Goal: Task Accomplishment & Management: Manage account settings

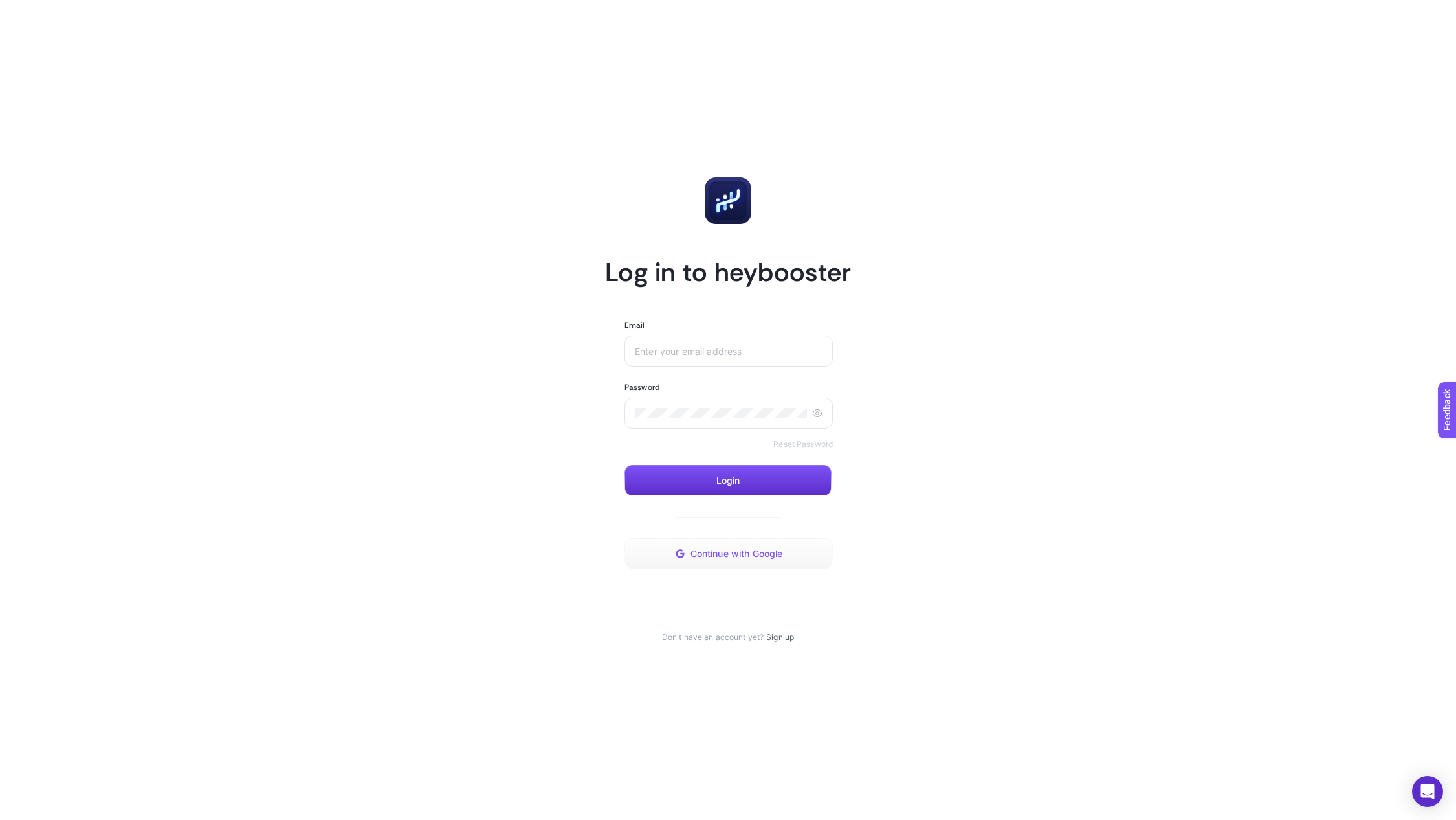
click at [761, 559] on button "Continue with Google" at bounding box center [729, 554] width 209 height 31
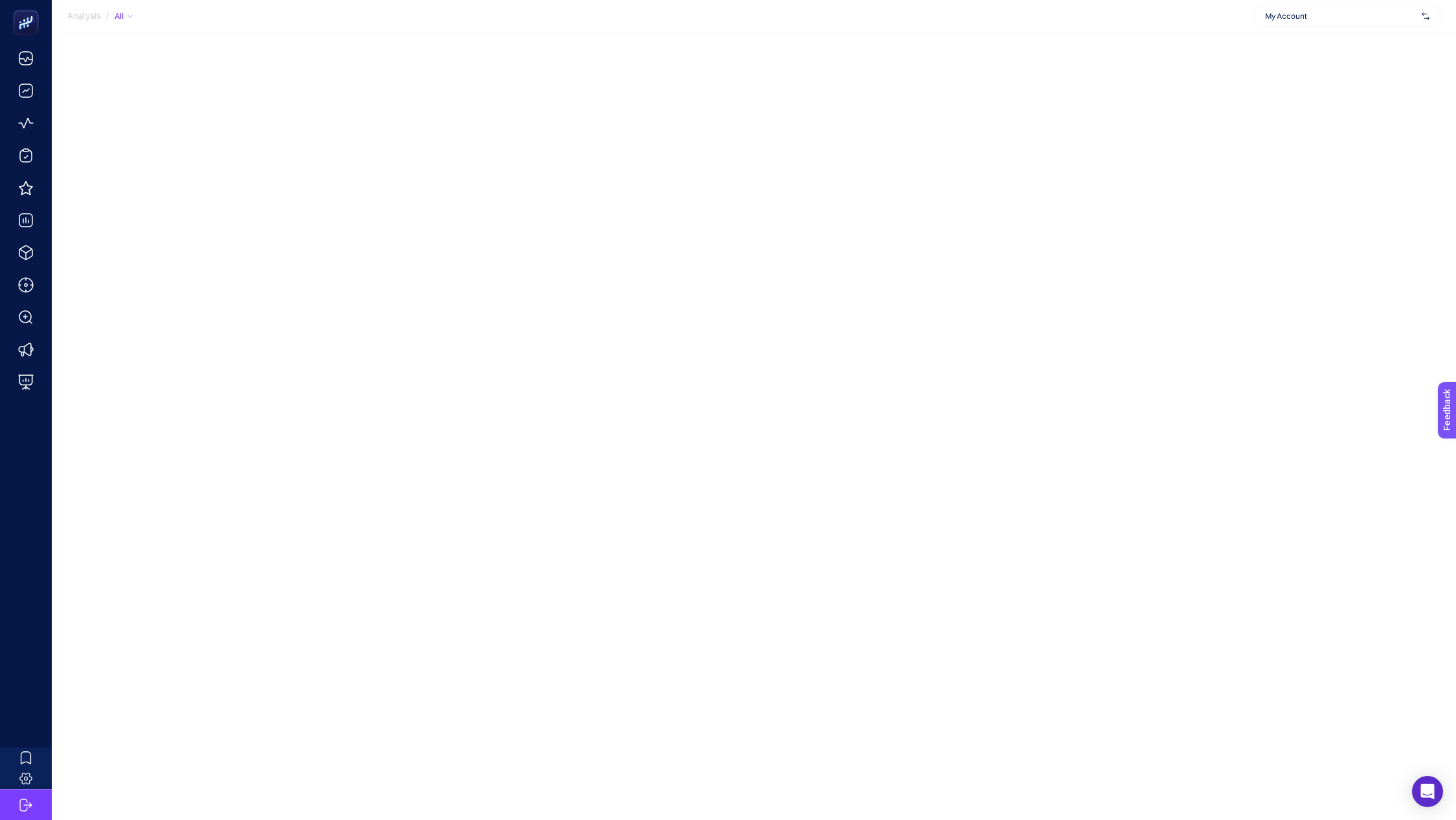
click at [1376, 20] on span "My Account" at bounding box center [1341, 16] width 151 height 10
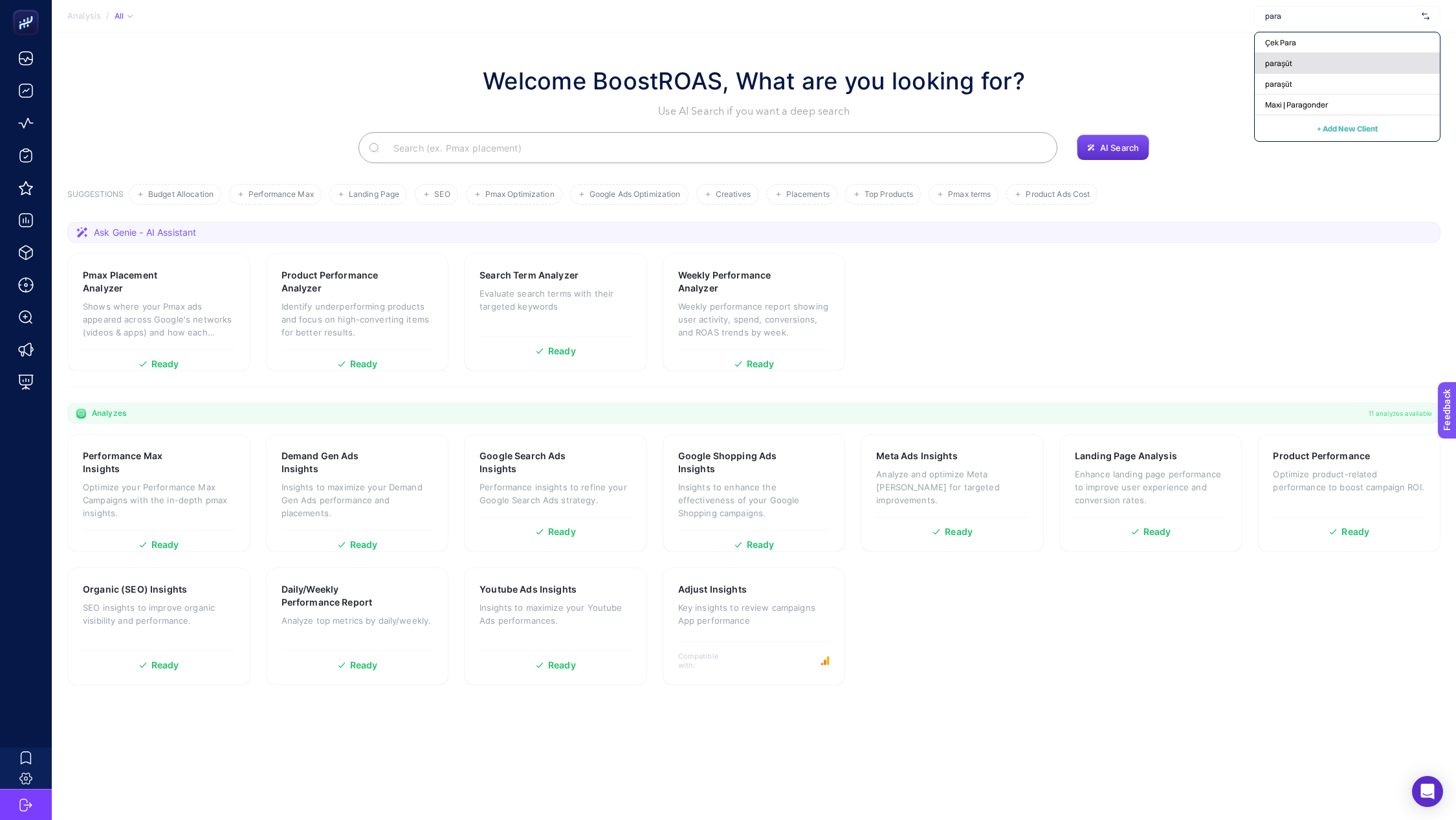
type input "para"
click at [1295, 60] on div "paraşüt" at bounding box center [1348, 64] width 185 height 20
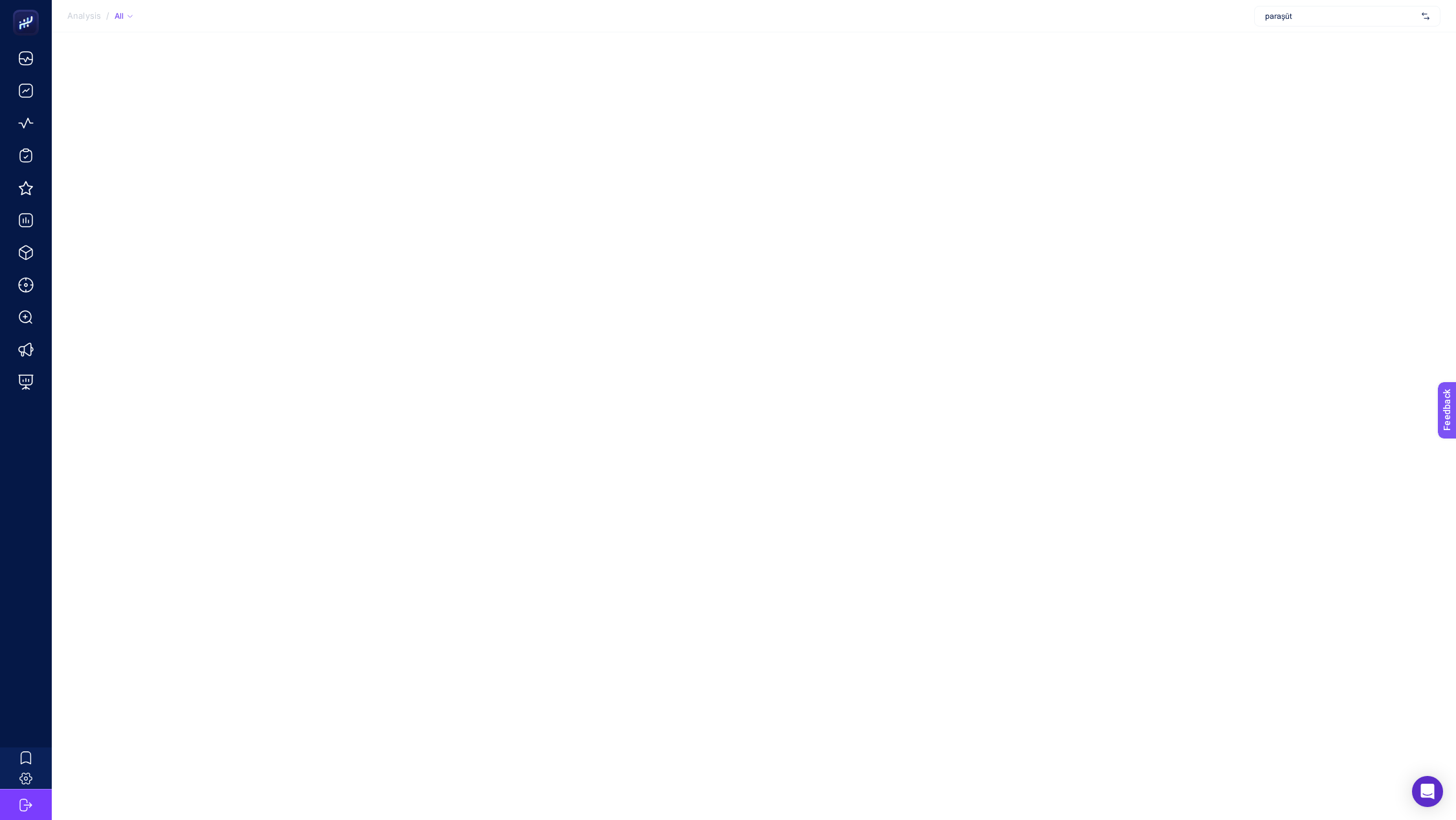
click at [1311, 20] on span "paraşüt" at bounding box center [1341, 16] width 151 height 10
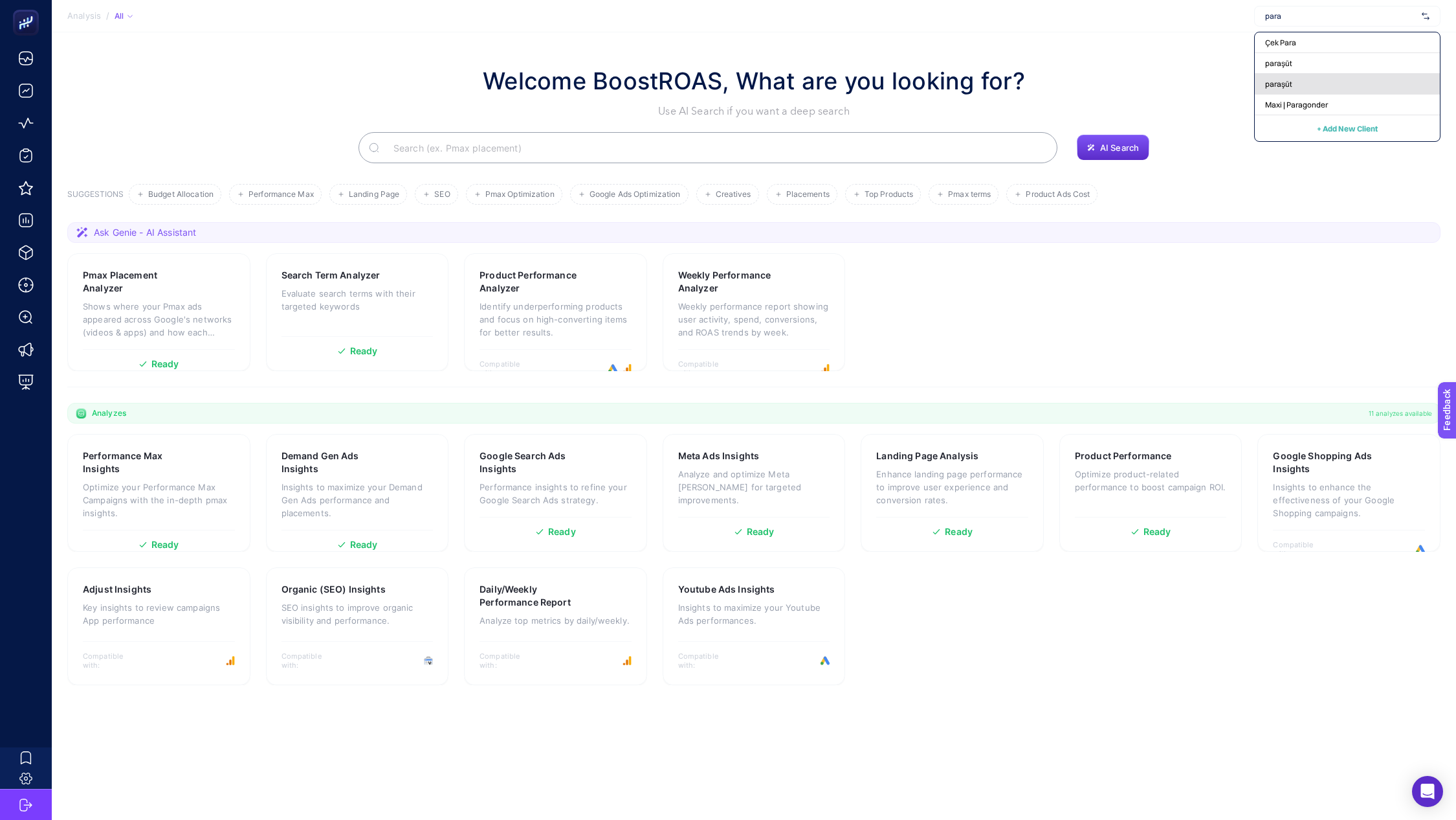
type input "para"
click at [1312, 82] on div "paraşüt" at bounding box center [1348, 84] width 185 height 20
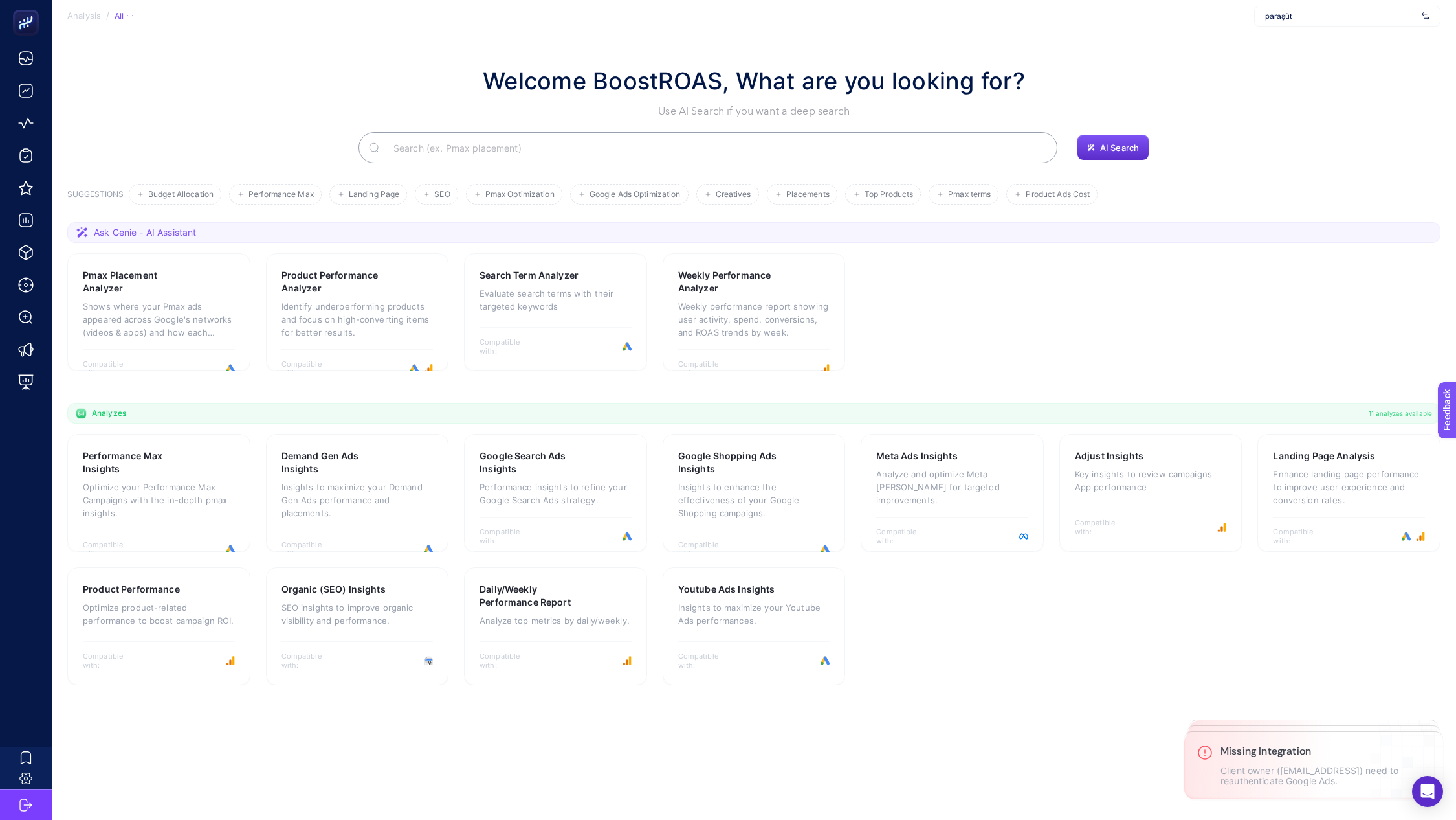
click at [1315, 24] on div "paraşüt" at bounding box center [1348, 16] width 187 height 20
type input "para"
click at [1297, 66] on div "paraşüt" at bounding box center [1348, 64] width 185 height 20
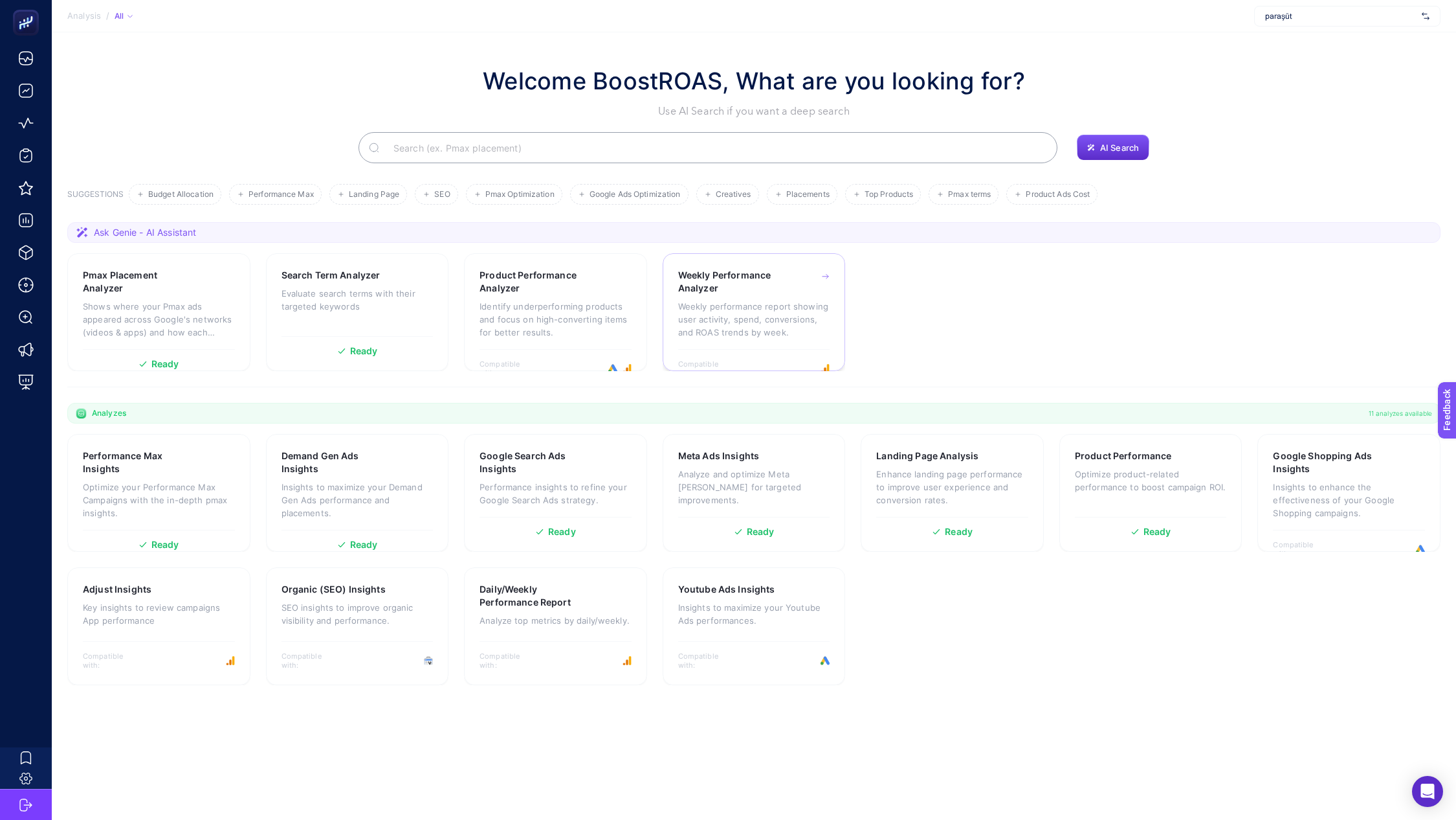
click at [769, 350] on div "Compatible with:" at bounding box center [755, 363] width 152 height 28
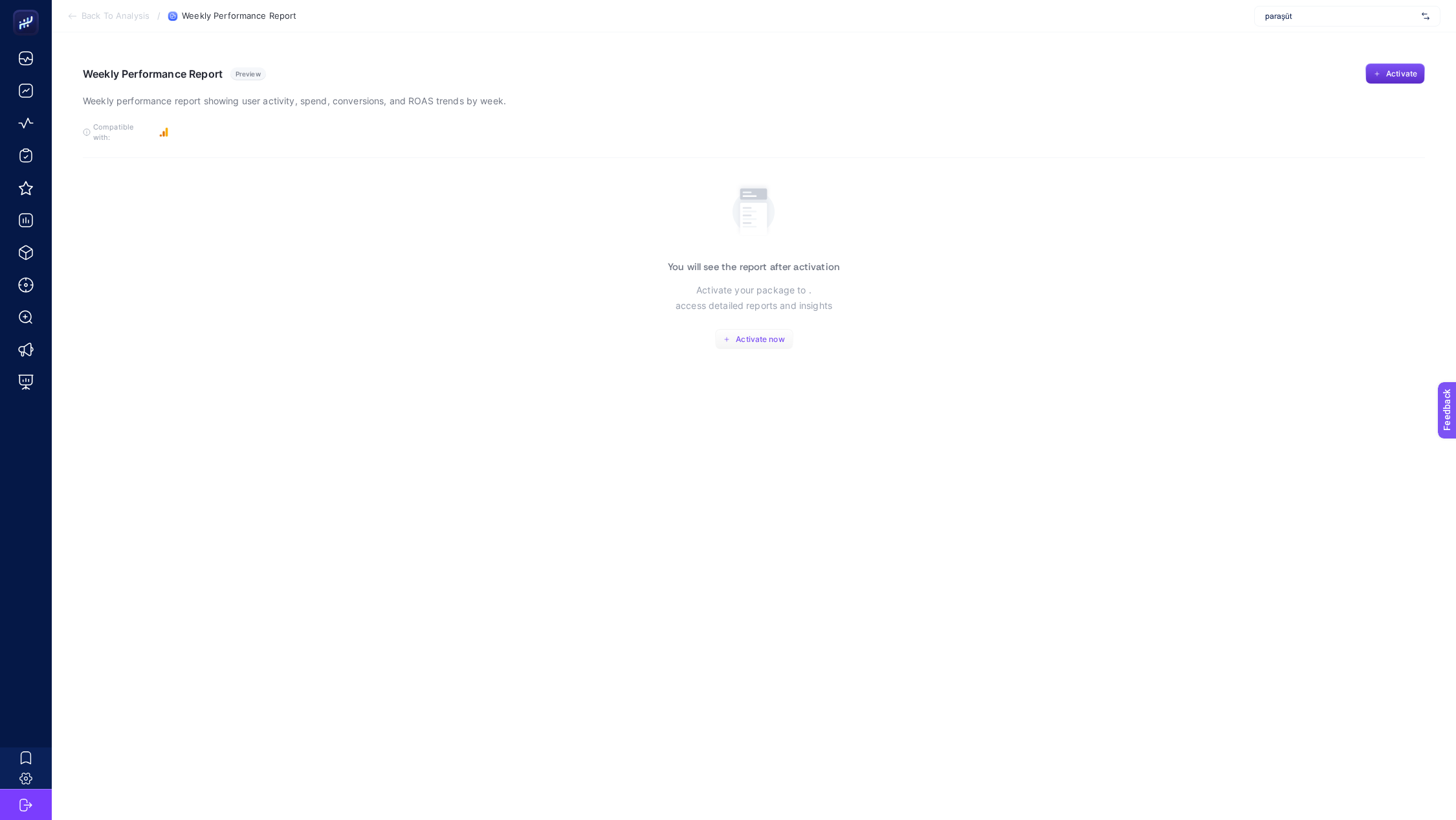
click at [767, 334] on span "Activate now" at bounding box center [760, 339] width 49 height 10
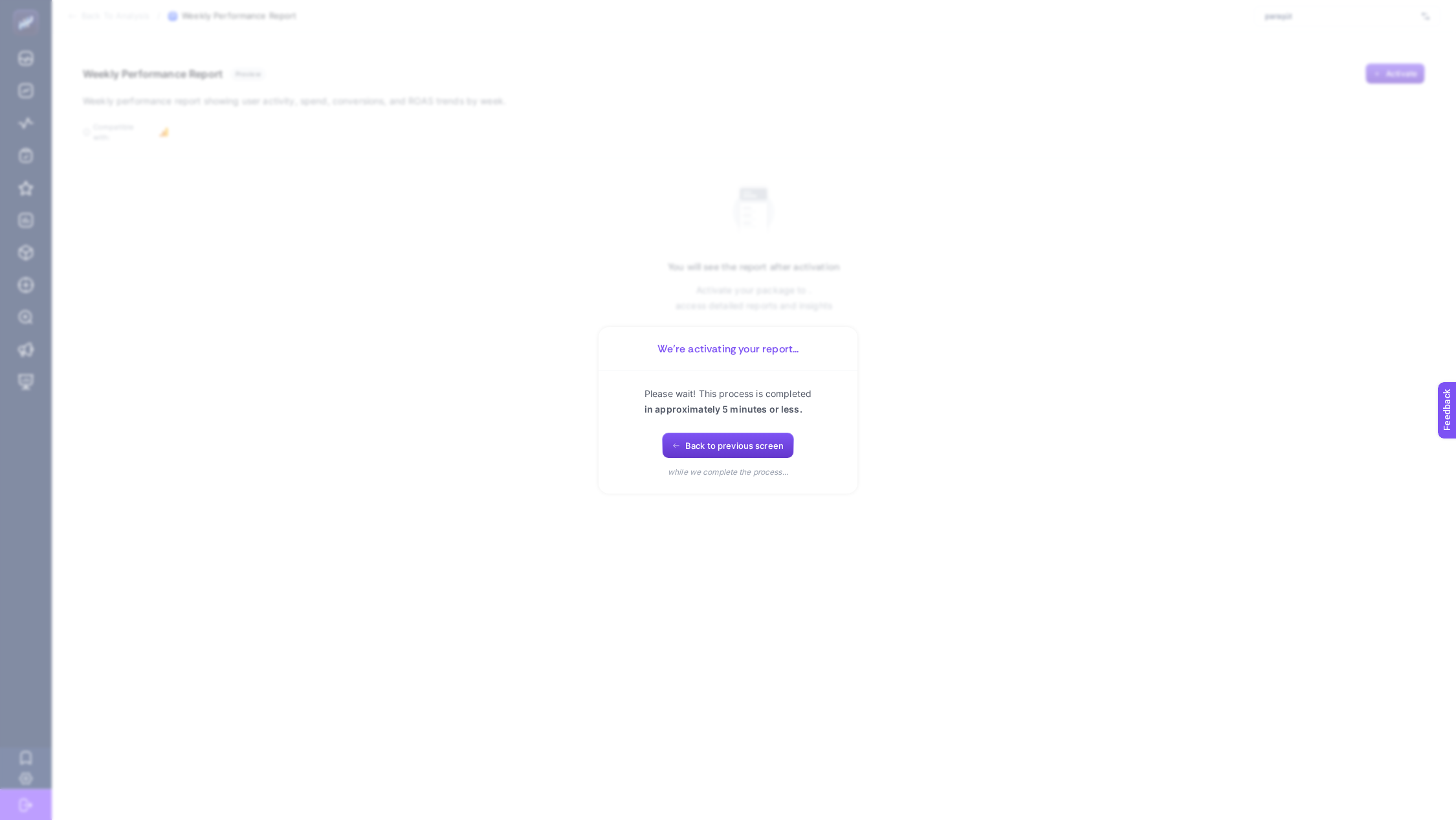
click at [726, 439] on button "Back to previous screen" at bounding box center [728, 445] width 132 height 26
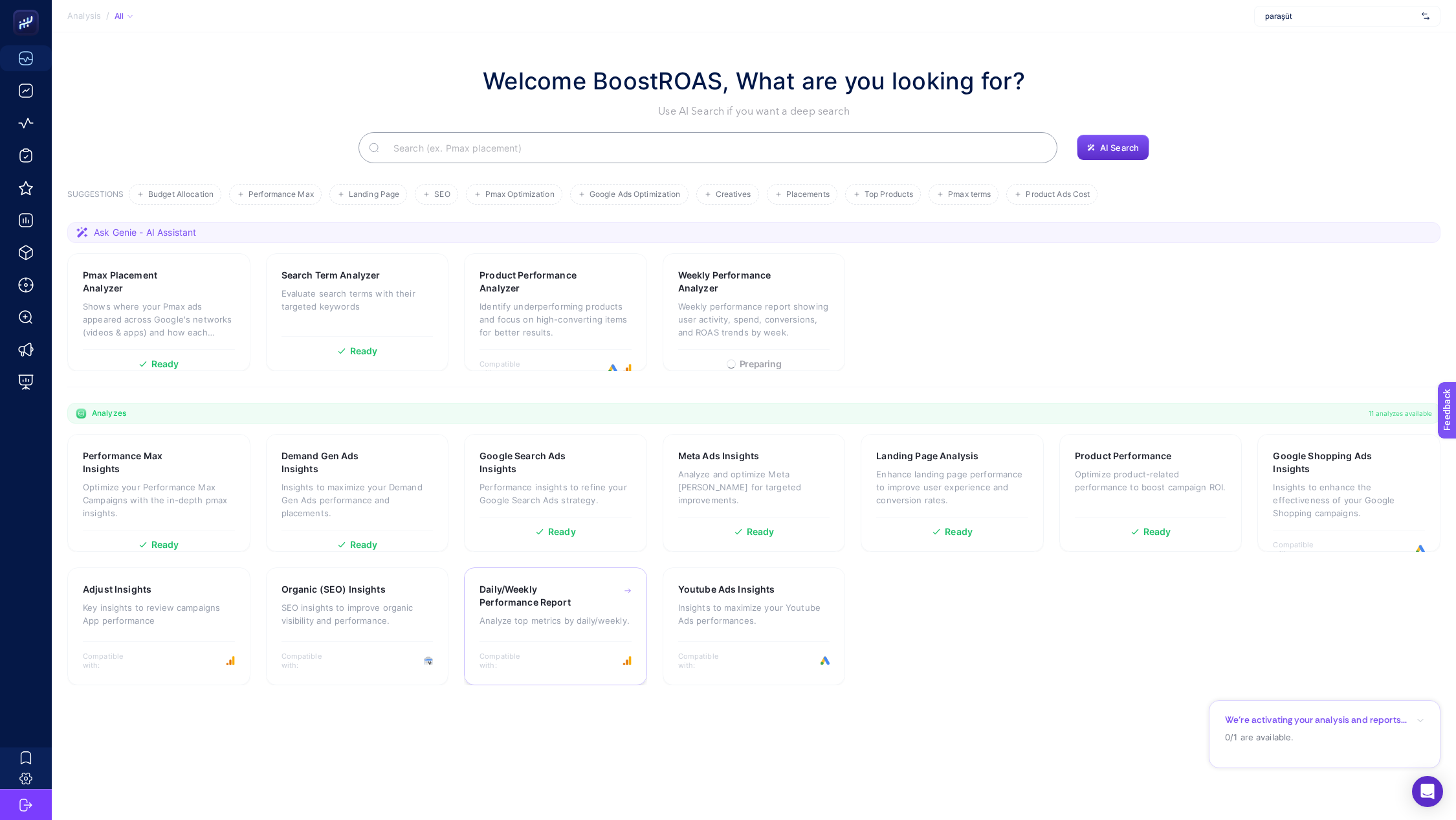
click at [569, 612] on div "Daily/Weekly Performance Report Analyze top metrics by daily/weekly." at bounding box center [555, 611] width 152 height 56
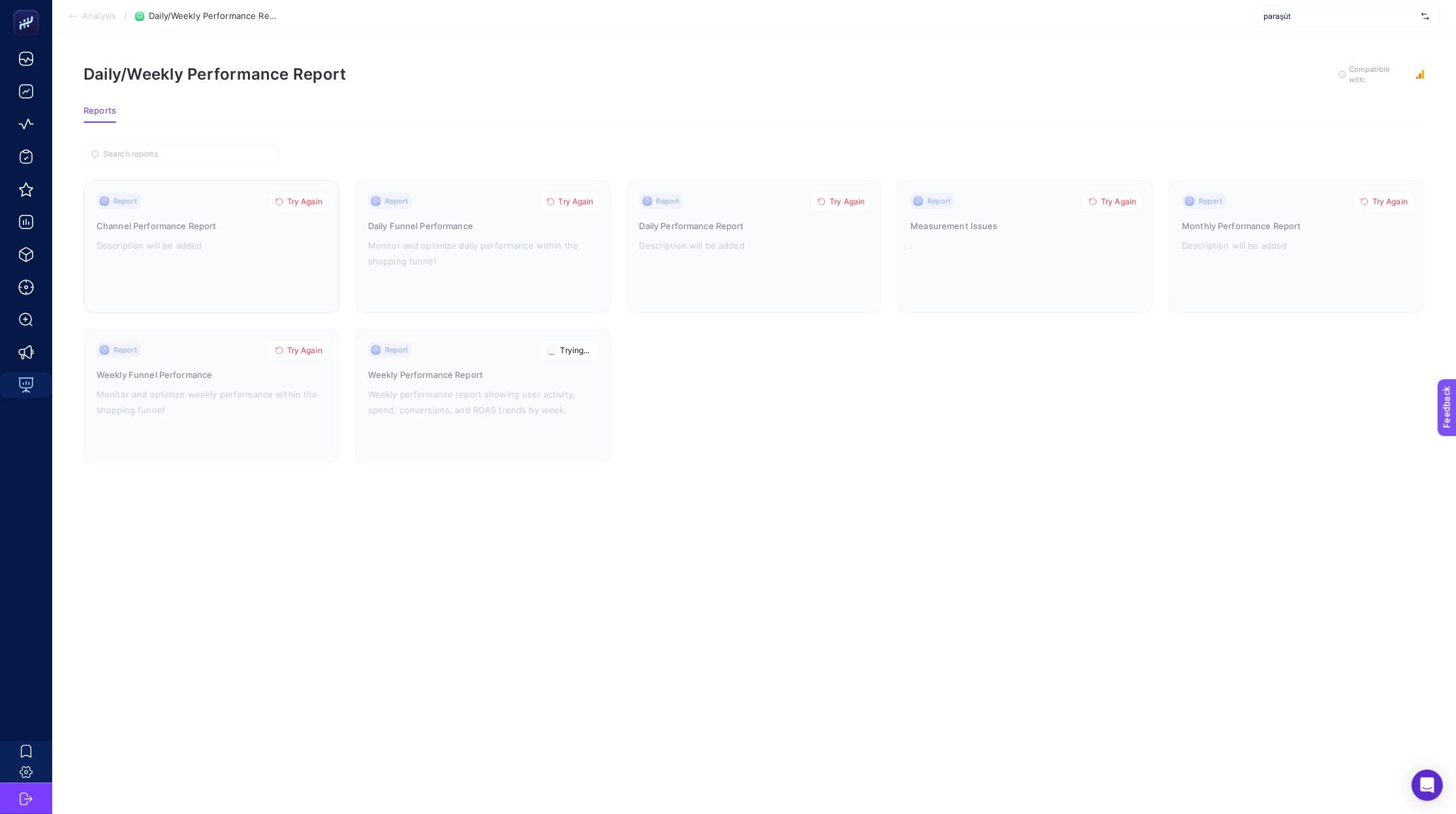
click at [293, 214] on div at bounding box center [211, 247] width 255 height 132
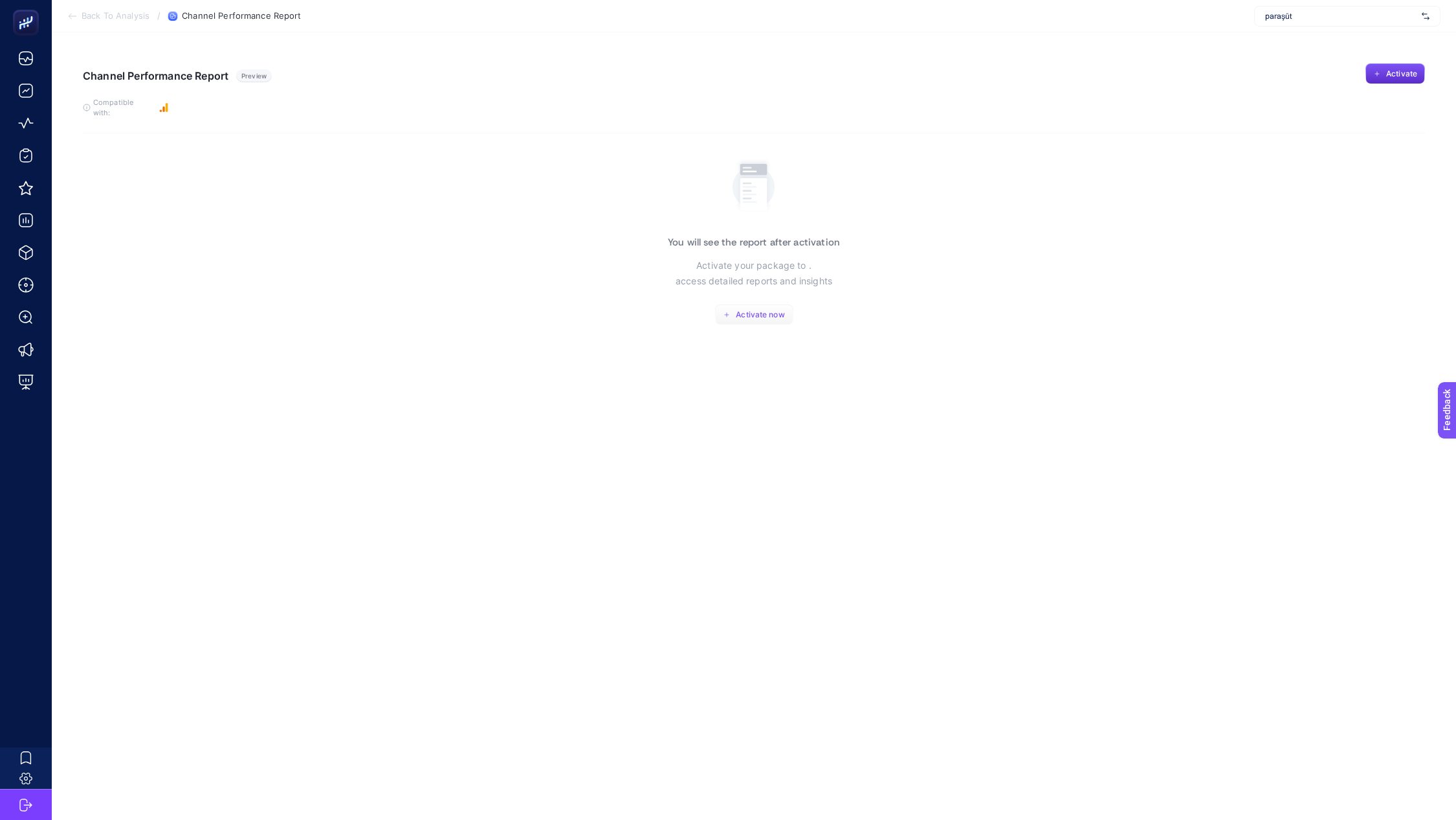
click at [755, 309] on span "Activate now" at bounding box center [760, 314] width 49 height 10
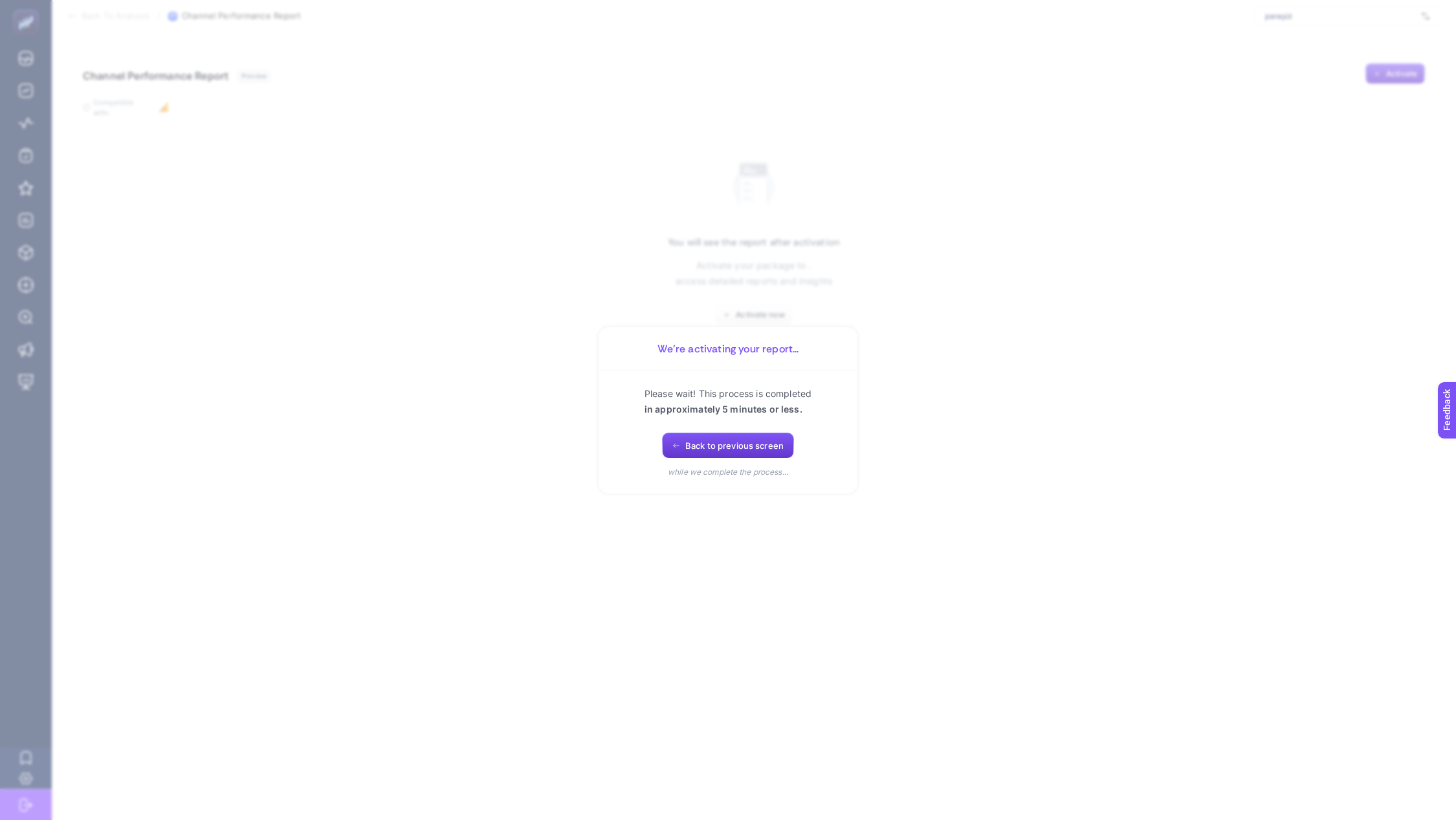
click at [730, 446] on span "Back to previous screen" at bounding box center [734, 445] width 98 height 10
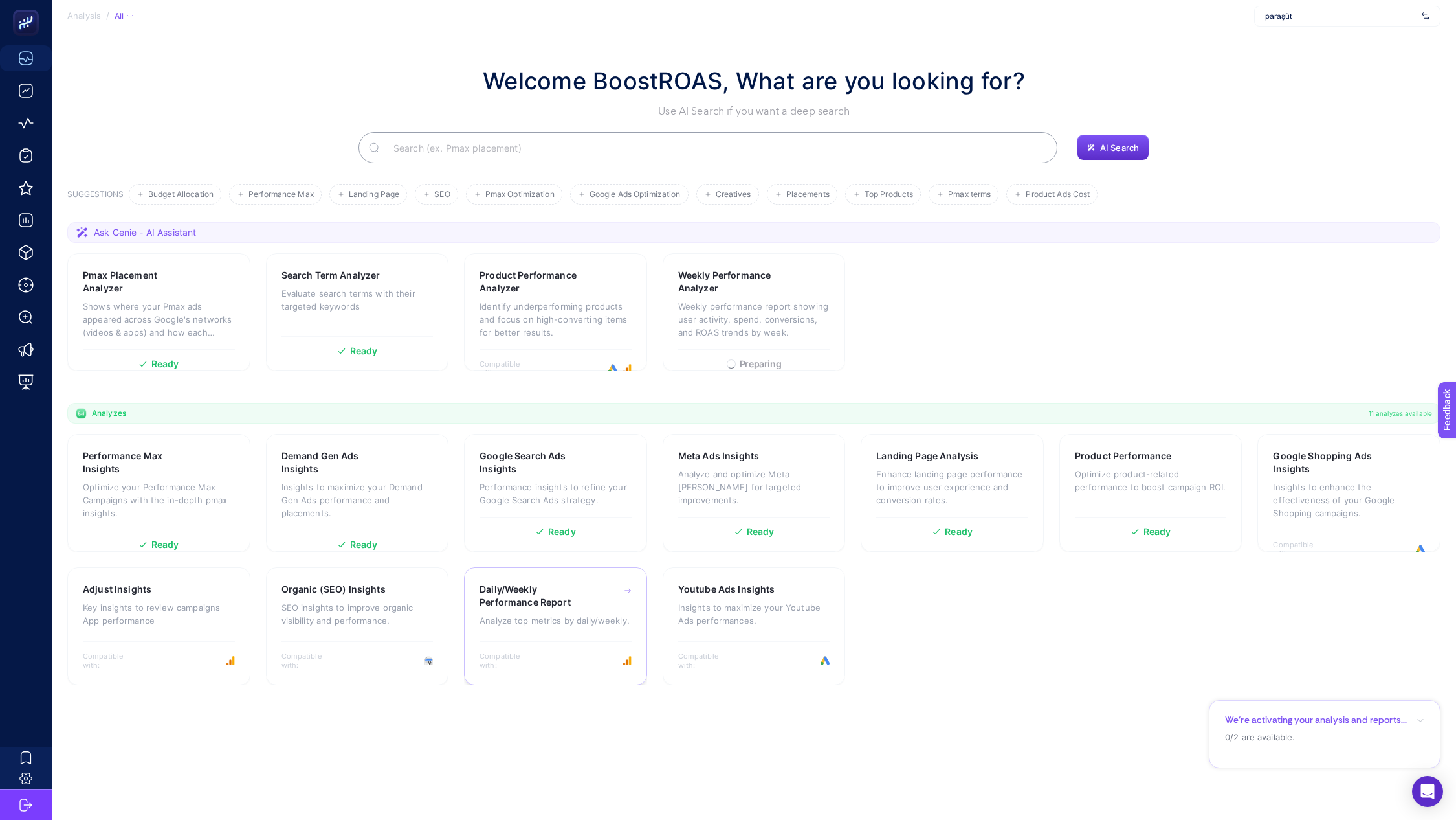
click at [570, 633] on div "Daily/Weekly Performance Report Analyze top metrics by daily/weekly." at bounding box center [555, 611] width 152 height 56
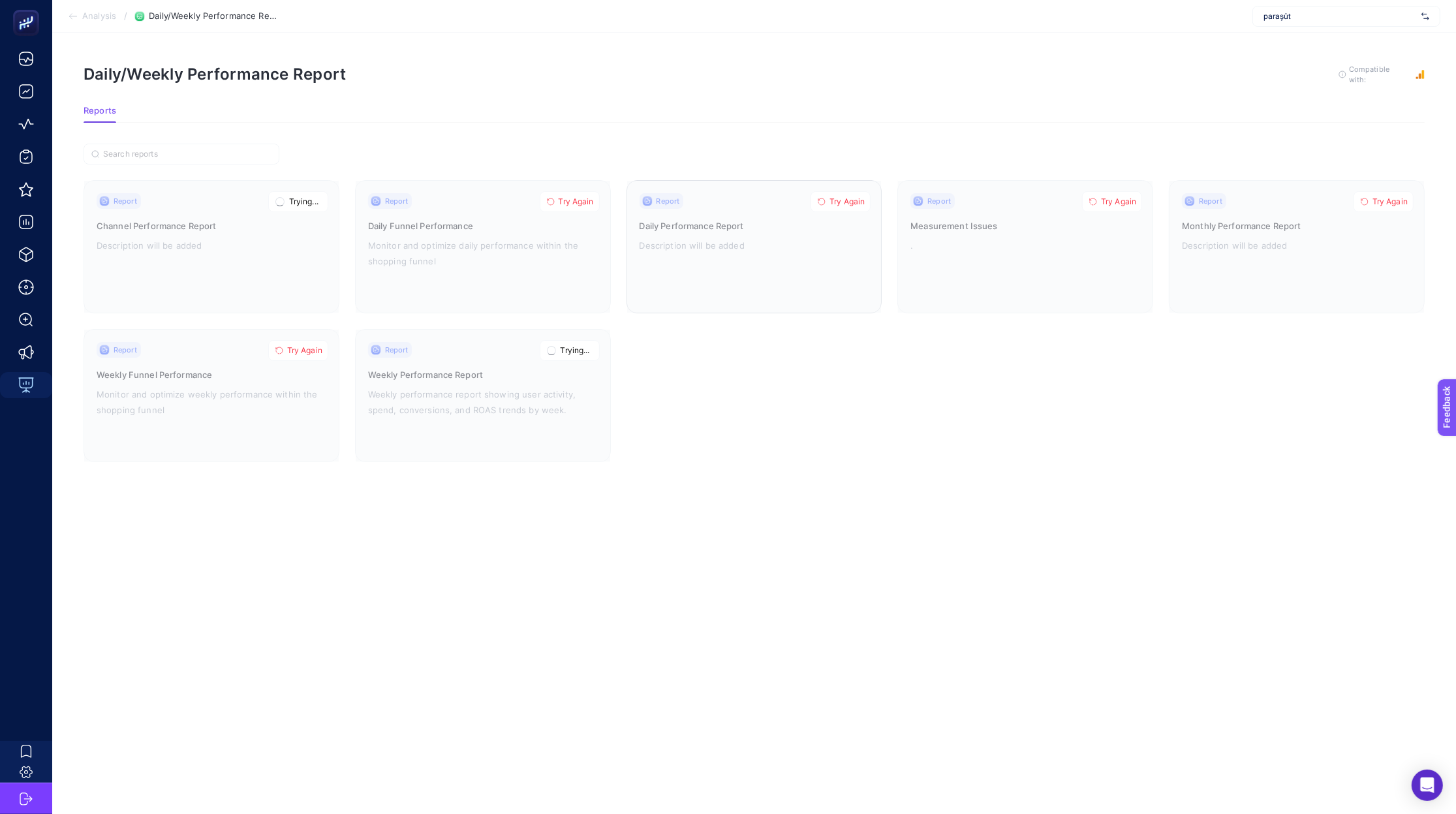
click at [845, 198] on span "Try Again" at bounding box center [847, 201] width 36 height 10
click at [1124, 199] on span "Try Again" at bounding box center [1118, 201] width 36 height 10
click at [1381, 202] on span "Try Again" at bounding box center [1390, 201] width 36 height 10
click at [294, 347] on span "Try Again" at bounding box center [304, 350] width 36 height 10
click at [590, 177] on section "Report Trying... Channel Performance Report Description will be added Report Tr…" at bounding box center [754, 303] width 1341 height 319
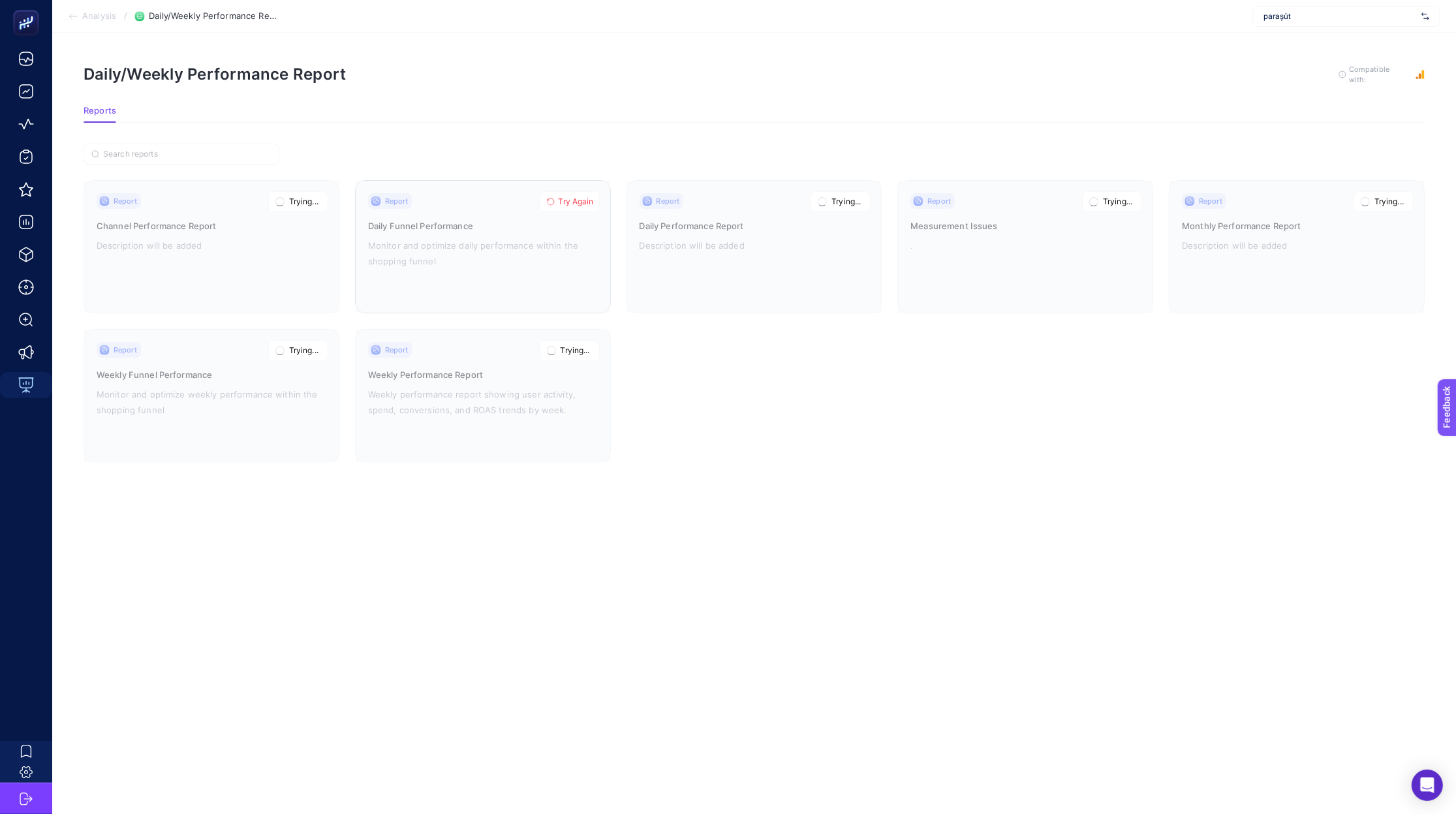
click at [579, 203] on span "Try Again" at bounding box center [576, 201] width 36 height 10
click at [103, 13] on span "Analysis" at bounding box center [99, 16] width 34 height 10
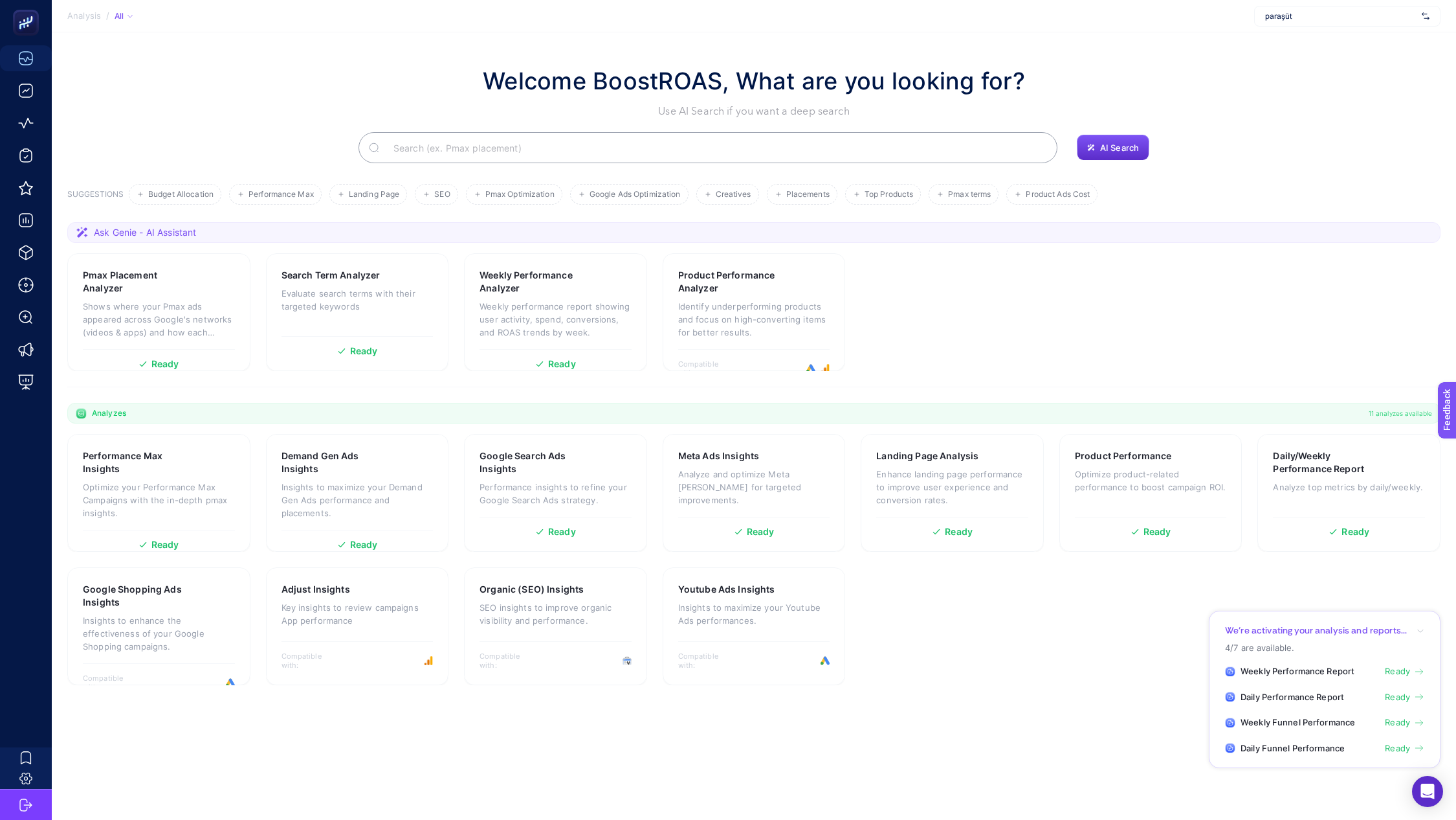
click at [1055, 643] on section "Performance Max Insights Optimize your Performance Max Campaigns with the in-de…" at bounding box center [754, 559] width 1374 height 251
click at [1349, 501] on div "Daily/Weekly Performance Report Analyze top metrics by daily/weekly." at bounding box center [1349, 480] width 152 height 61
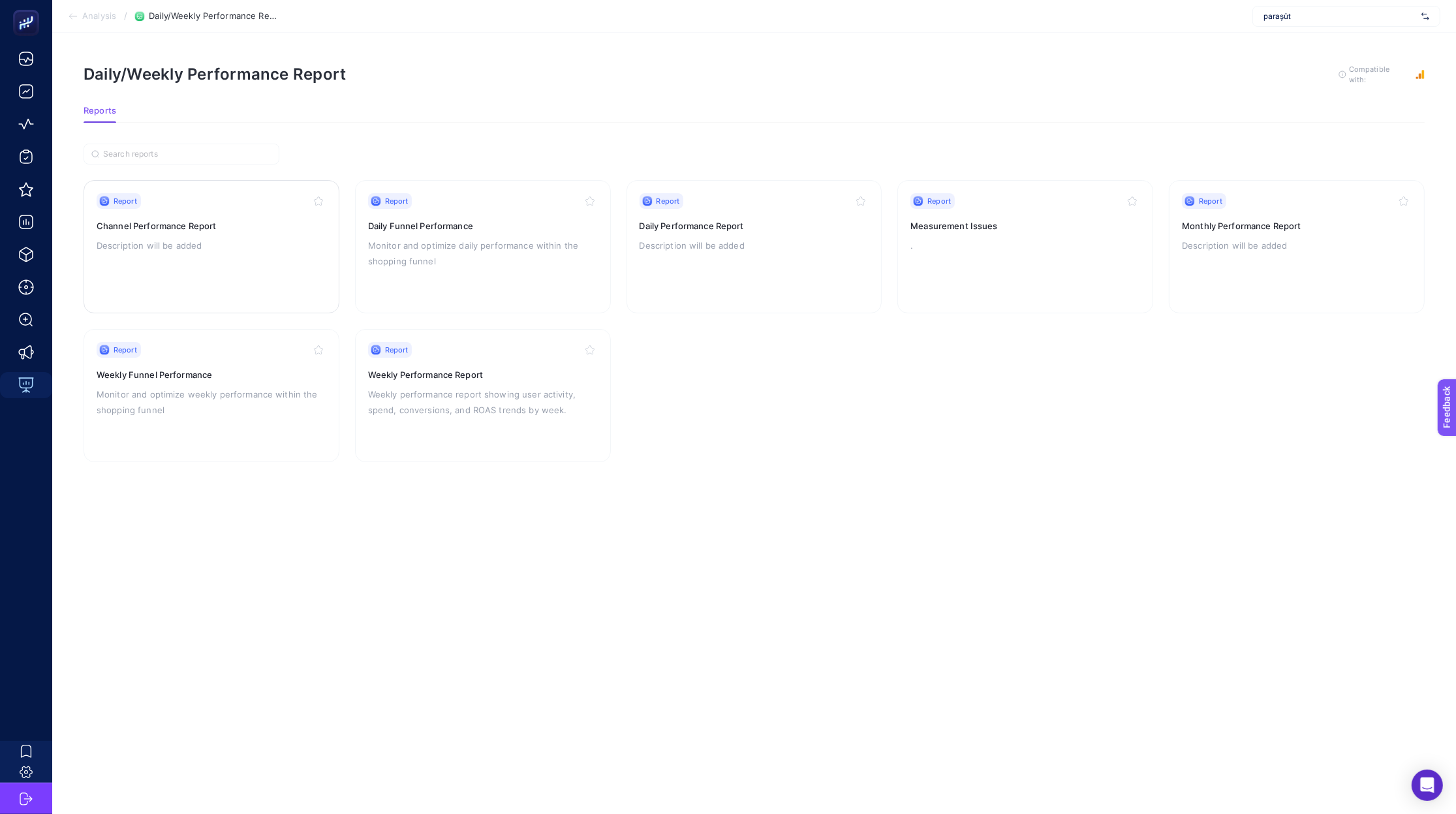
click at [170, 216] on div "Report Channel Performance Report Description will be added" at bounding box center [211, 246] width 229 height 107
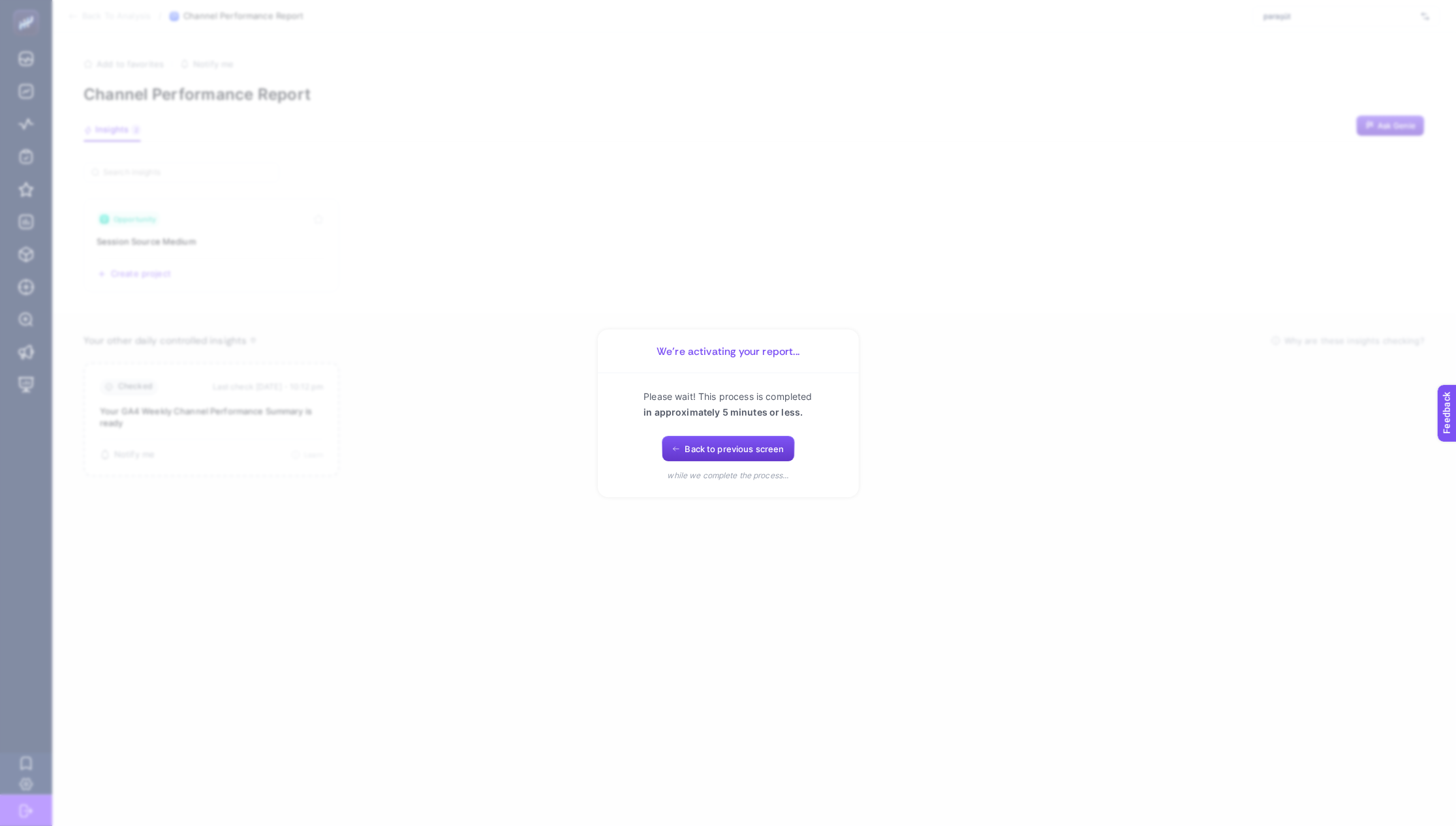
click at [728, 443] on span "Back to previous screen" at bounding box center [734, 448] width 99 height 10
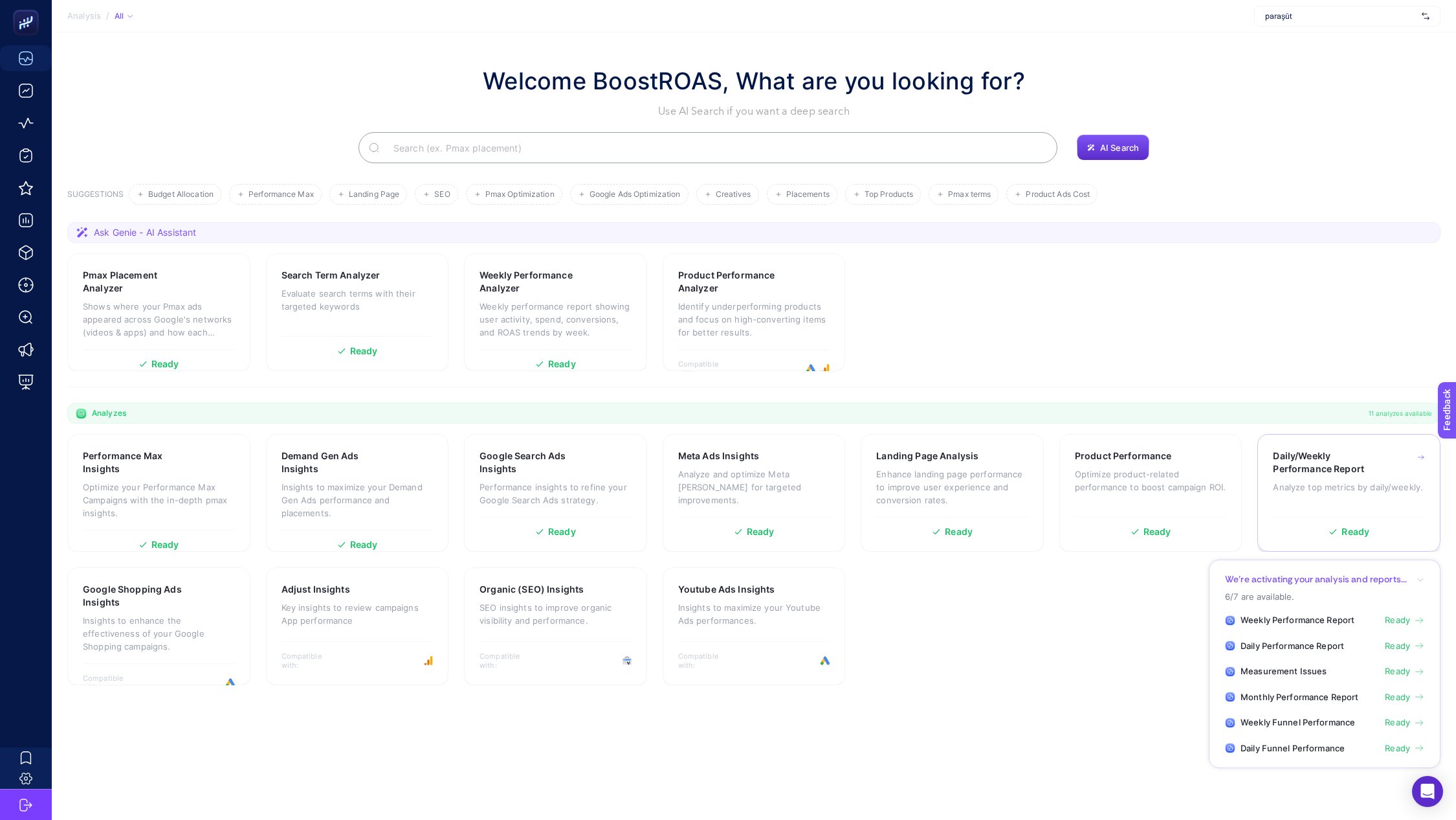
click at [1323, 481] on p "Analyze top metrics by daily/weekly." at bounding box center [1349, 487] width 152 height 13
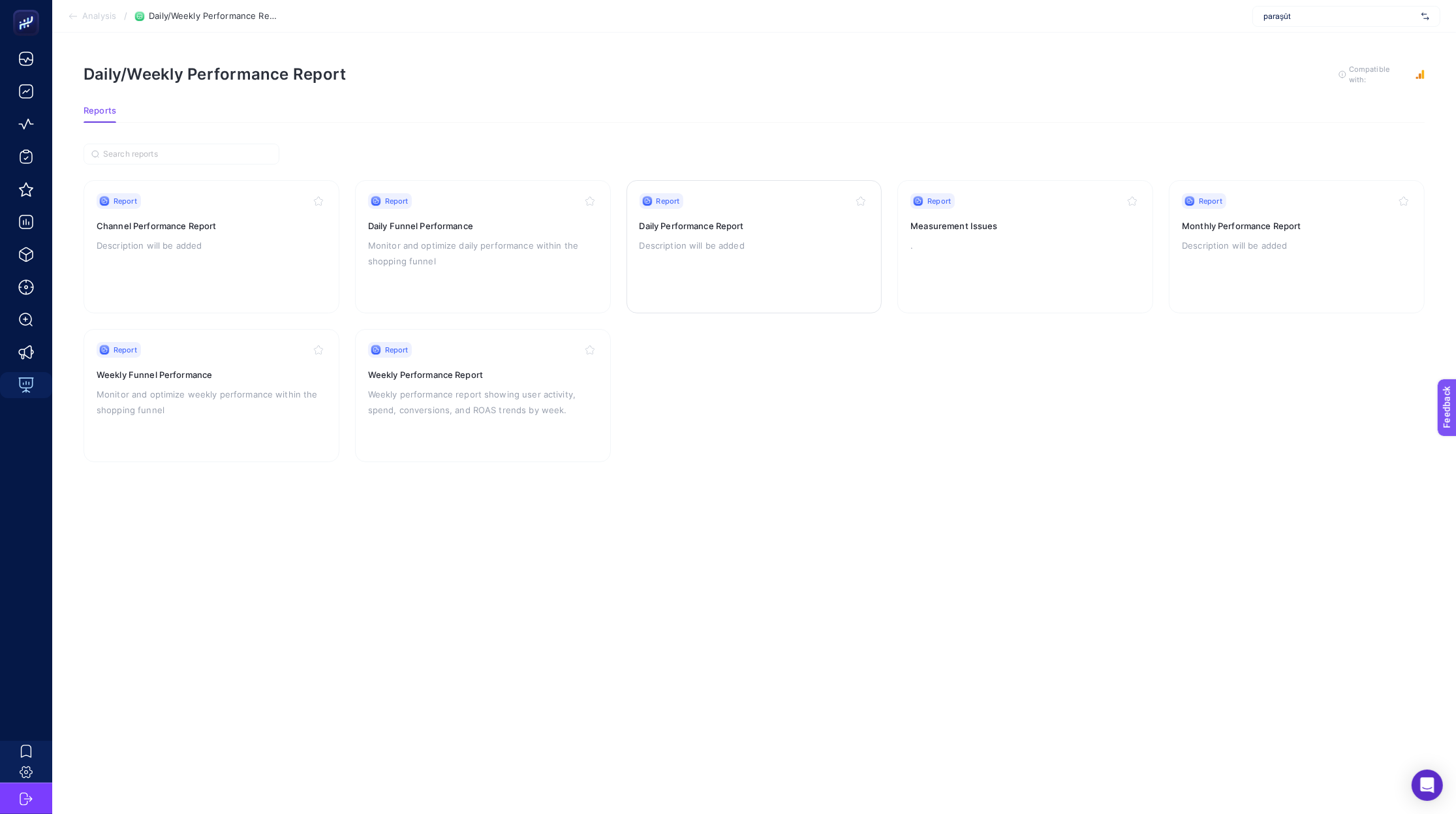
click at [758, 247] on p "Description will be added" at bounding box center [754, 245] width 229 height 16
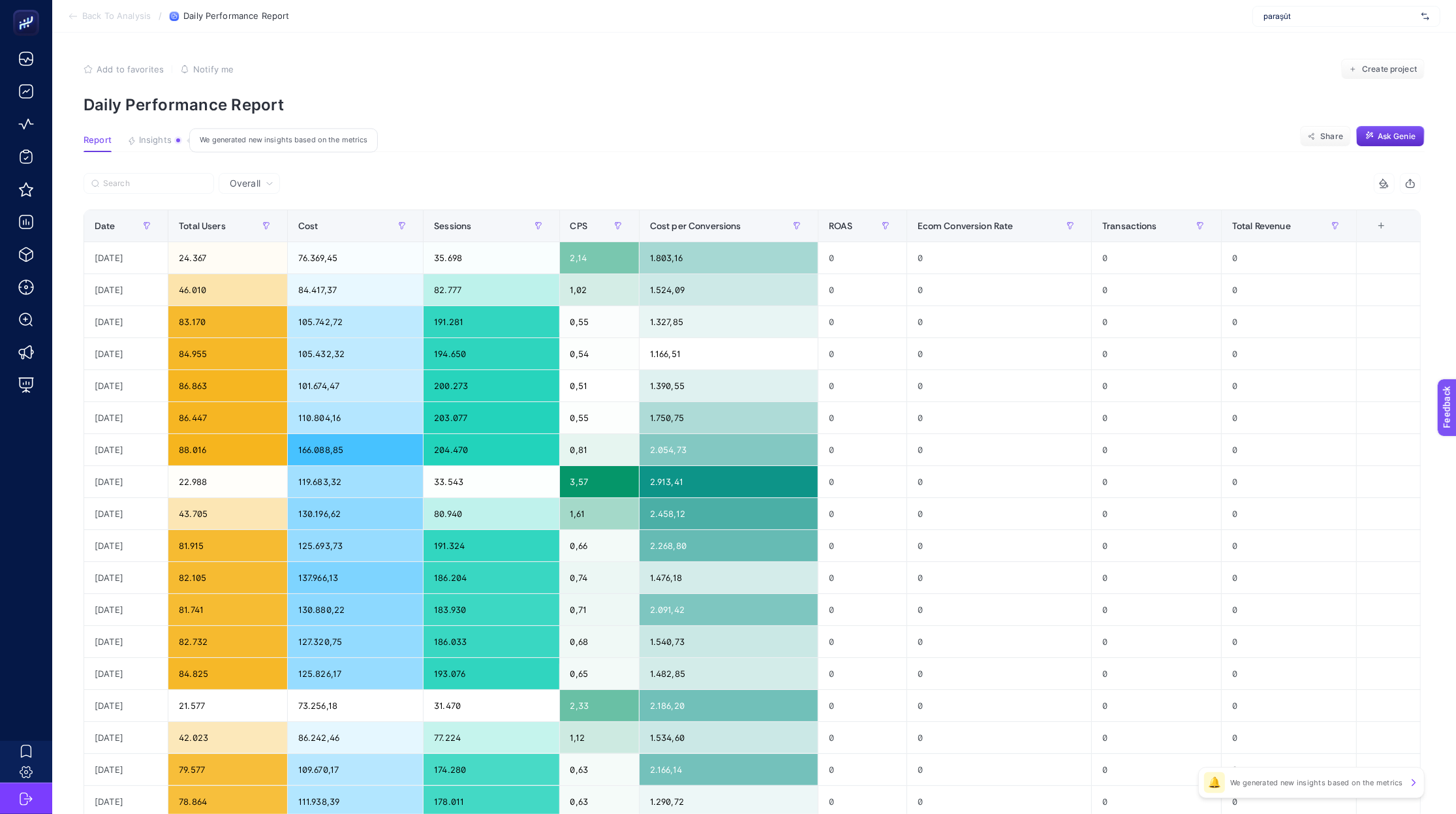
click at [161, 141] on span "Insights" at bounding box center [155, 140] width 32 height 10
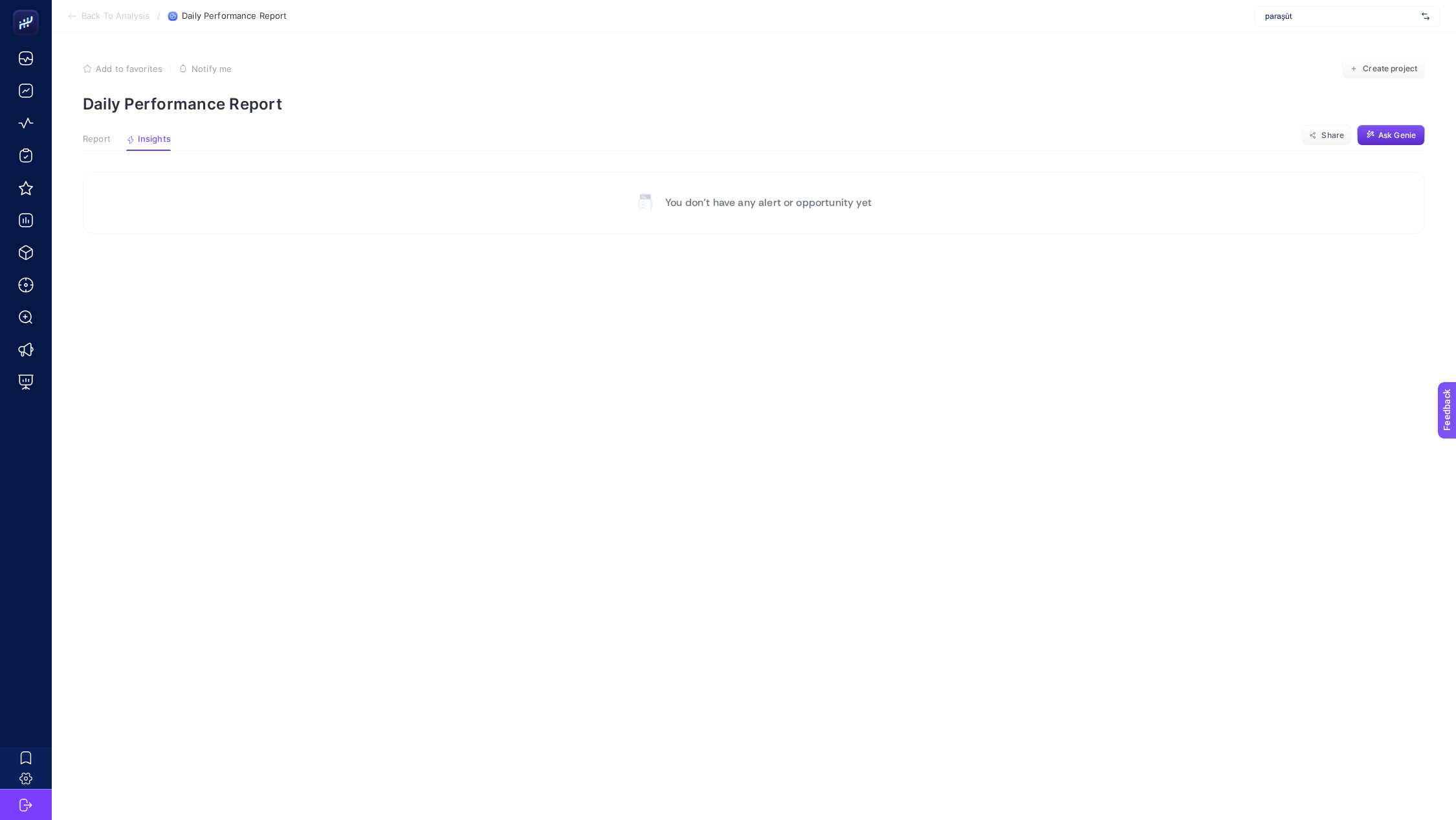
click at [83, 138] on span "Report" at bounding box center [96, 139] width 27 height 10
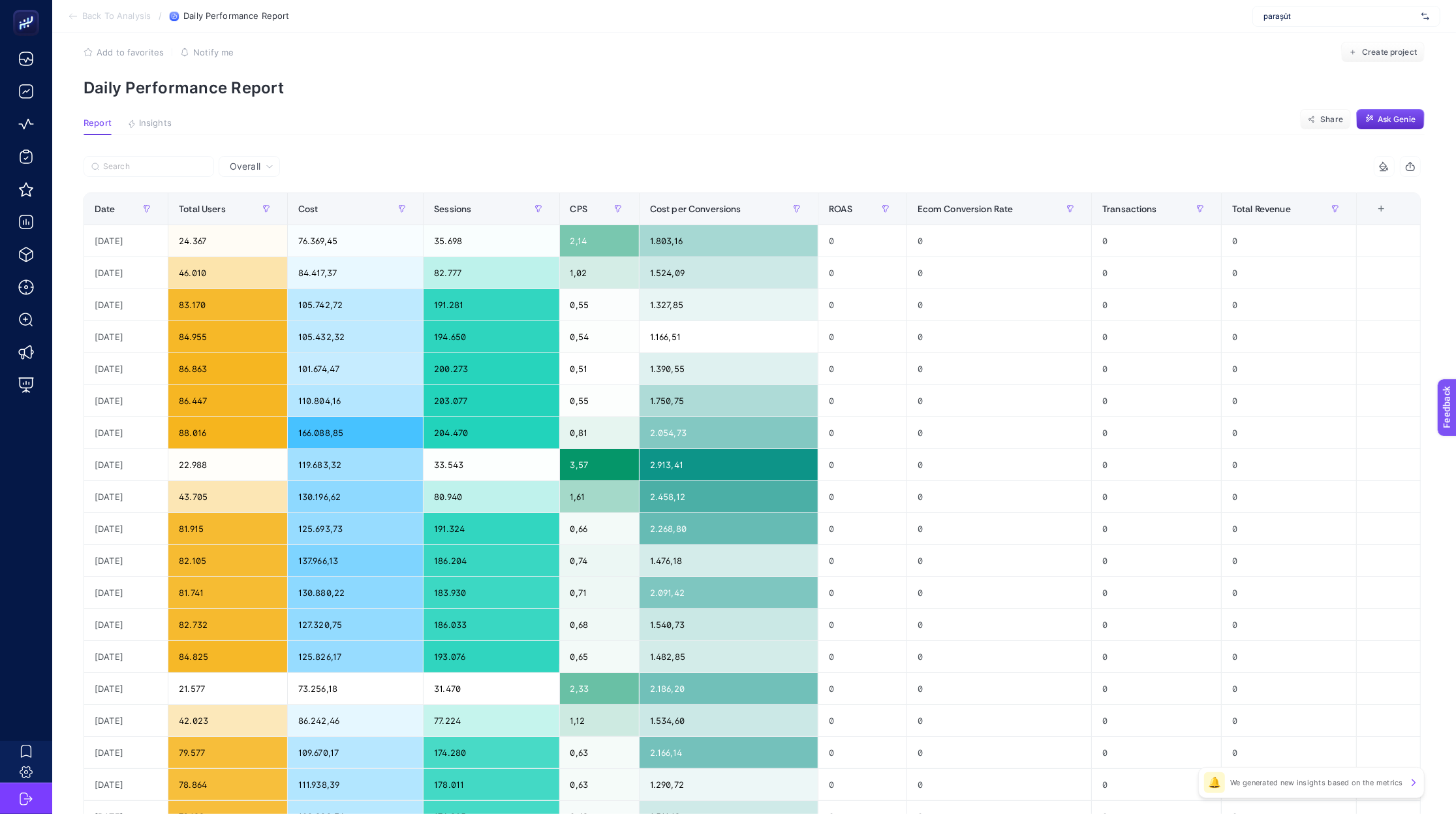
scroll to position [17, 0]
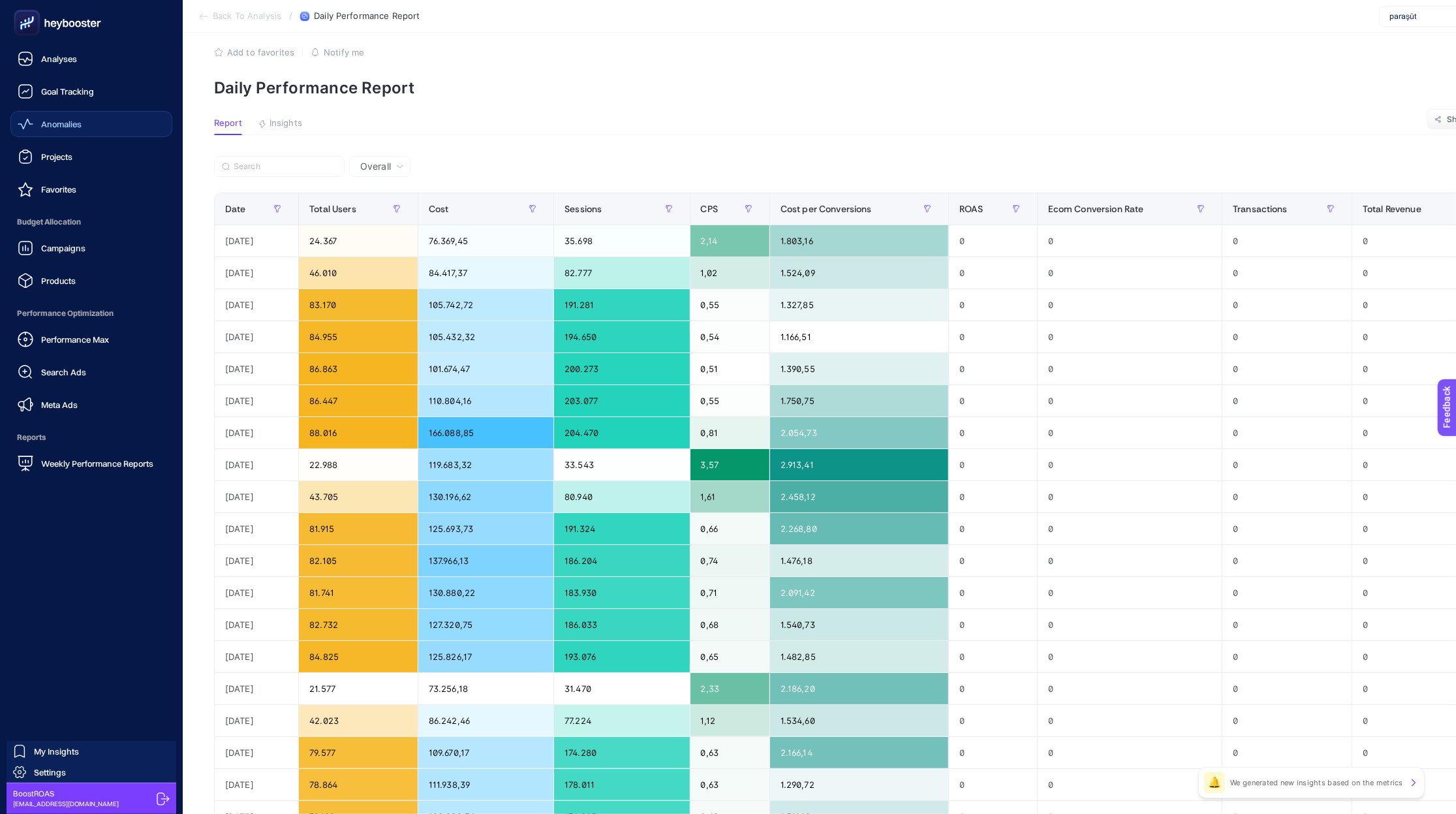
click at [78, 121] on span "Anomalies" at bounding box center [61, 123] width 40 height 10
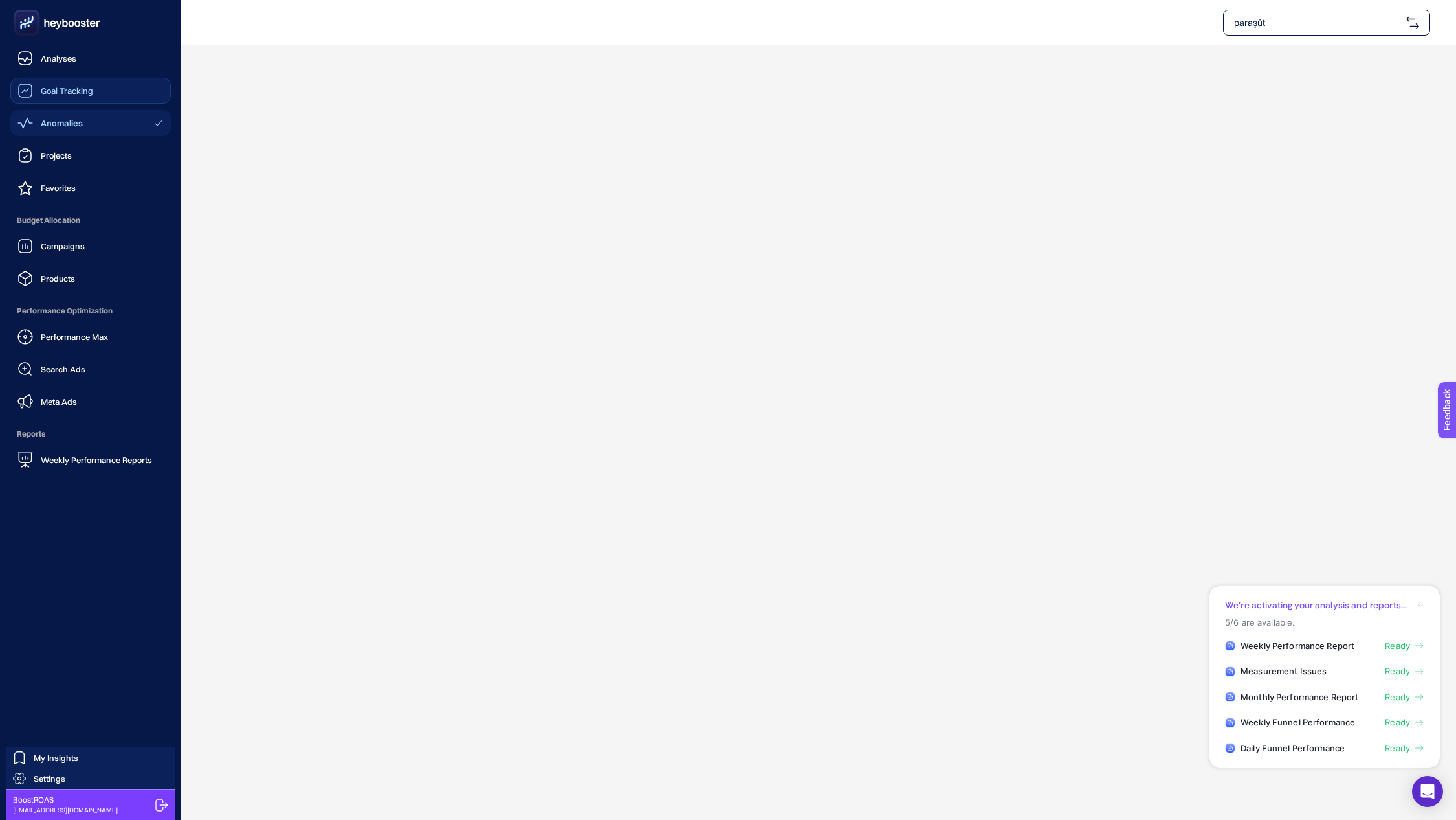
click at [79, 94] on span "Goal Tracking" at bounding box center [67, 90] width 53 height 10
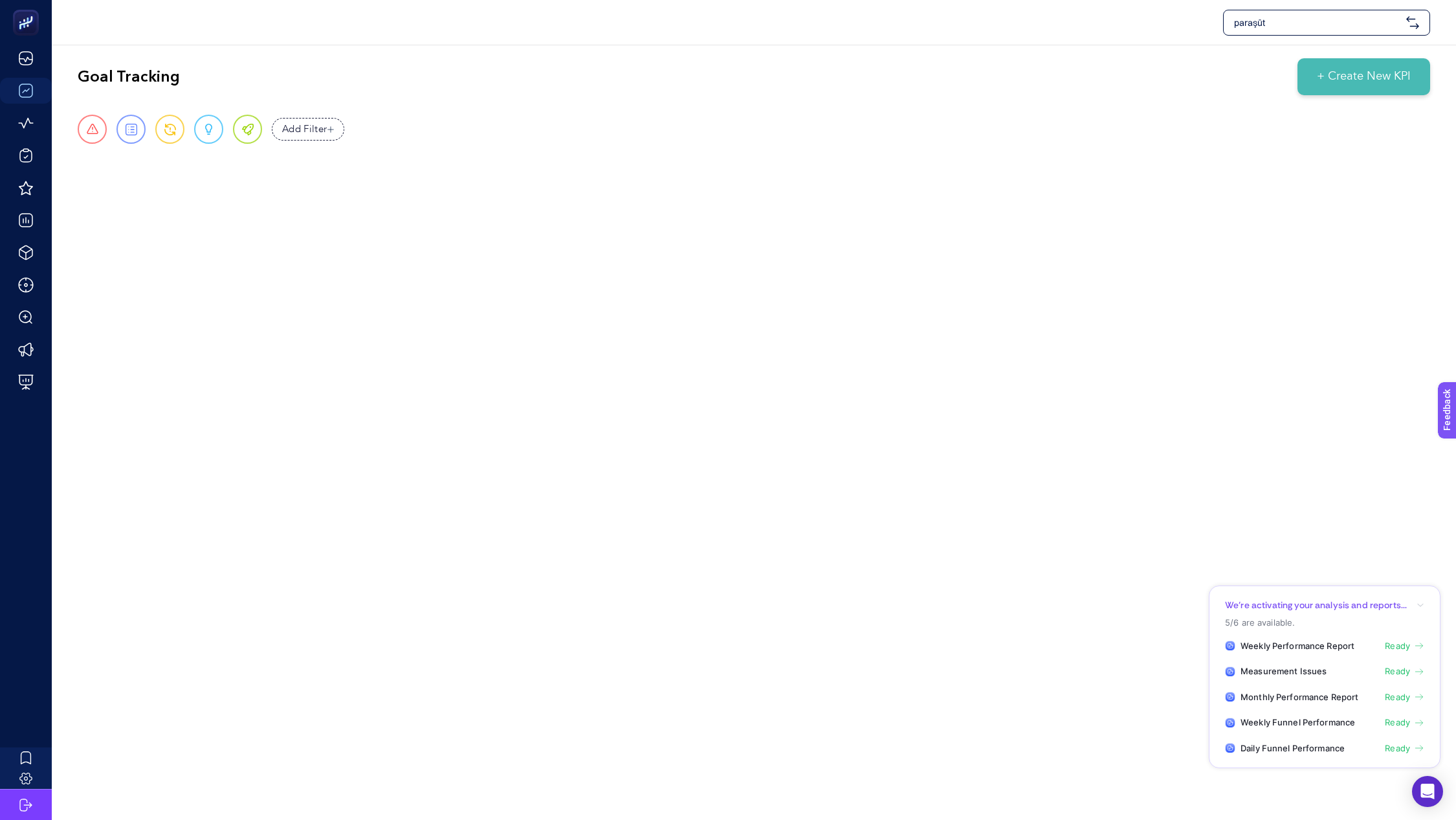
click at [1356, 72] on span "+ Create New KPI" at bounding box center [1364, 77] width 94 height 17
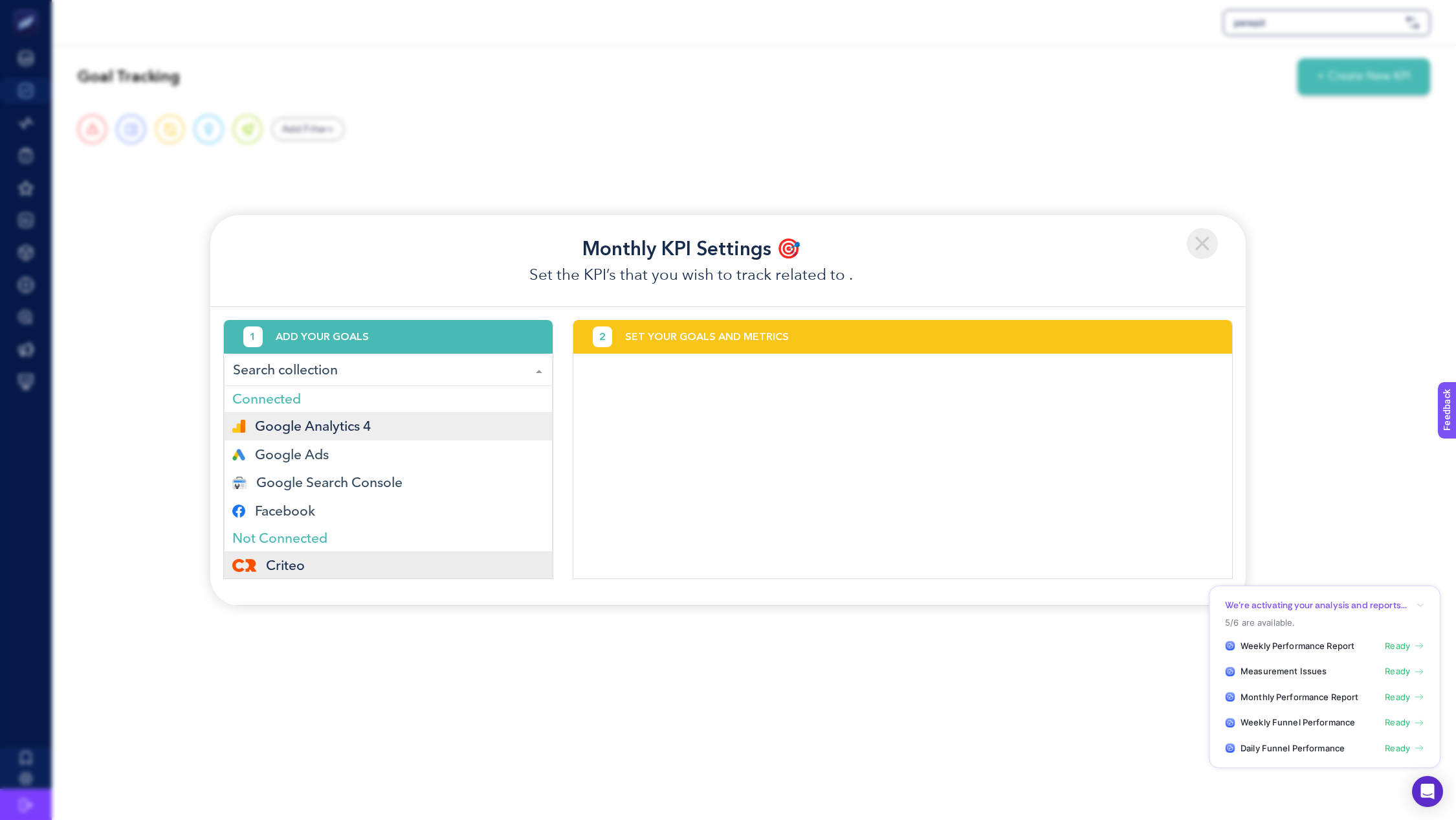
click at [361, 425] on span "Google Analytics 4" at bounding box center [313, 425] width 117 height 10
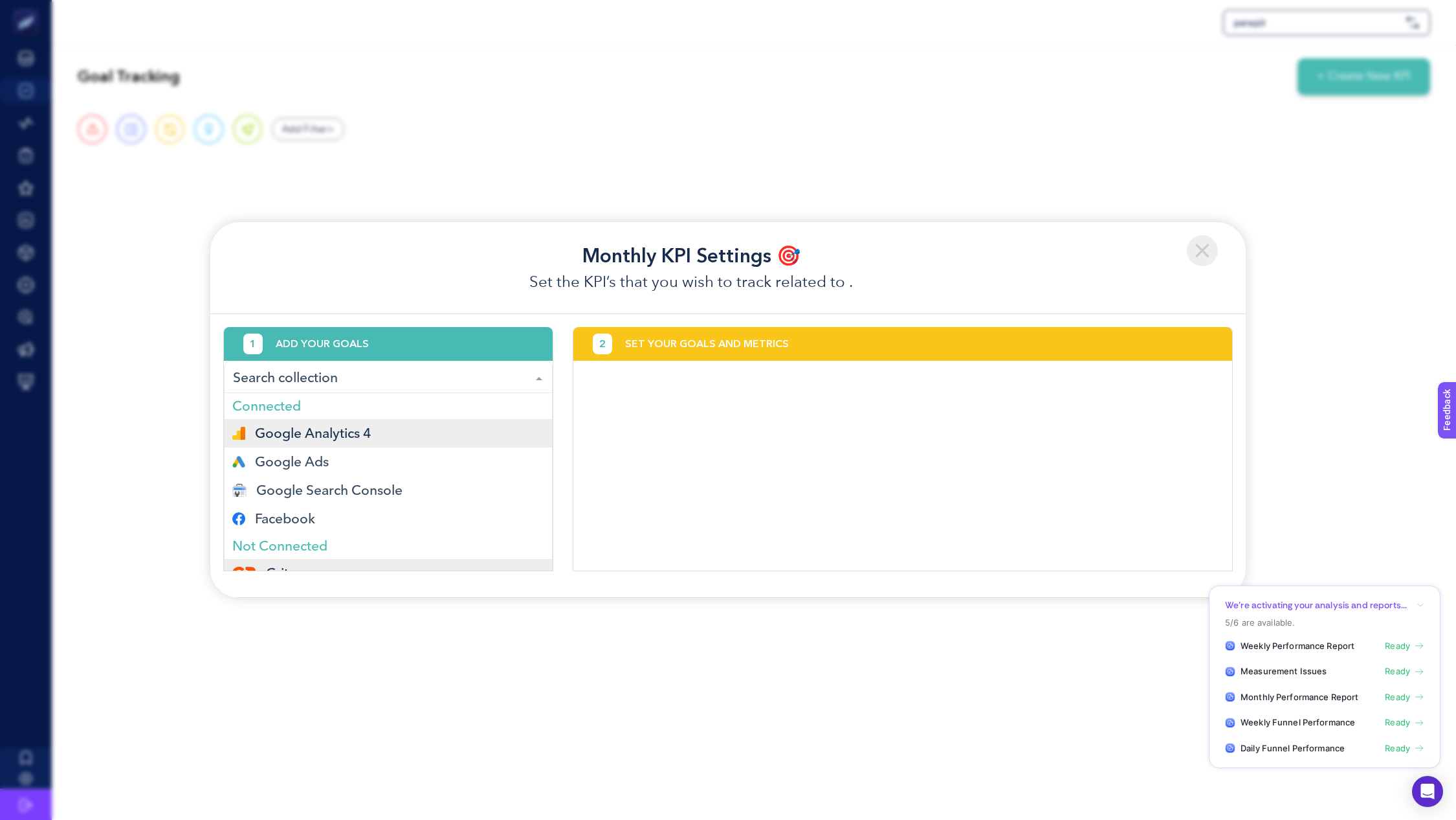
click at [400, 388] on div at bounding box center [388, 377] width 329 height 32
click at [383, 435] on div "Google Analytics 4" at bounding box center [388, 433] width 312 height 13
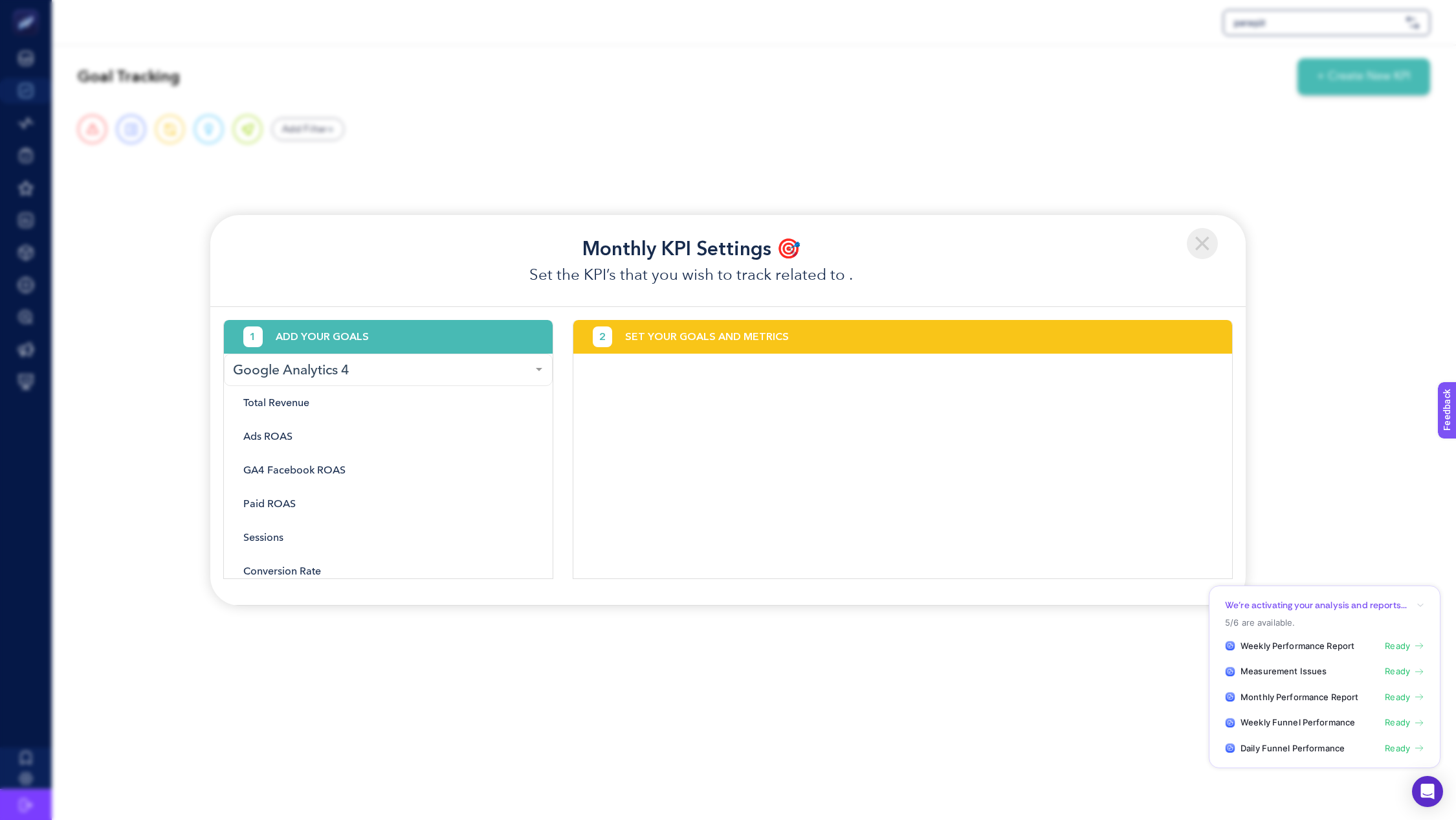
click at [830, 331] on div "2 SET YOUR GOALS AND METRICS" at bounding box center [903, 337] width 659 height 34
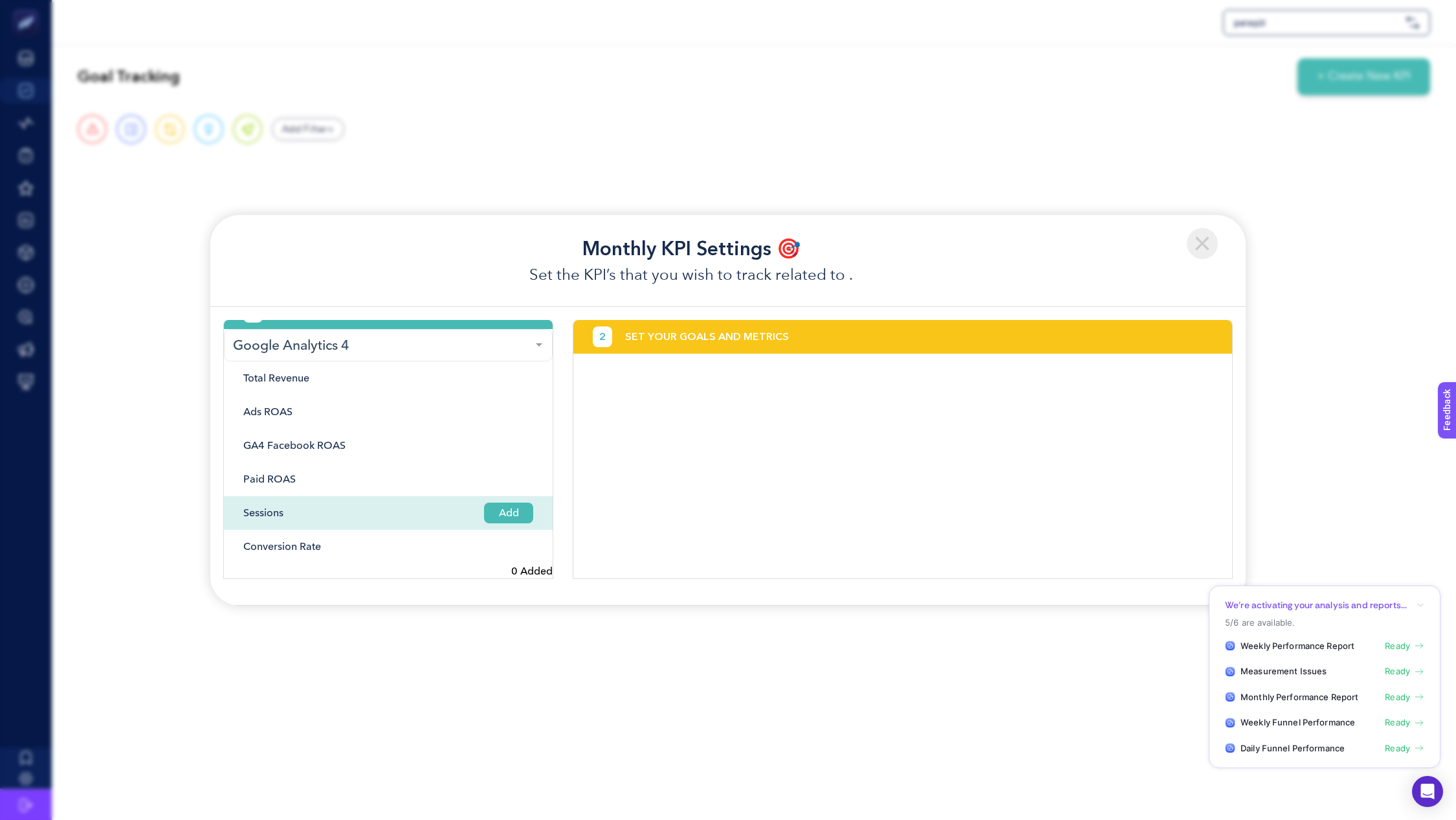
click at [515, 507] on span "Add" at bounding box center [508, 512] width 49 height 20
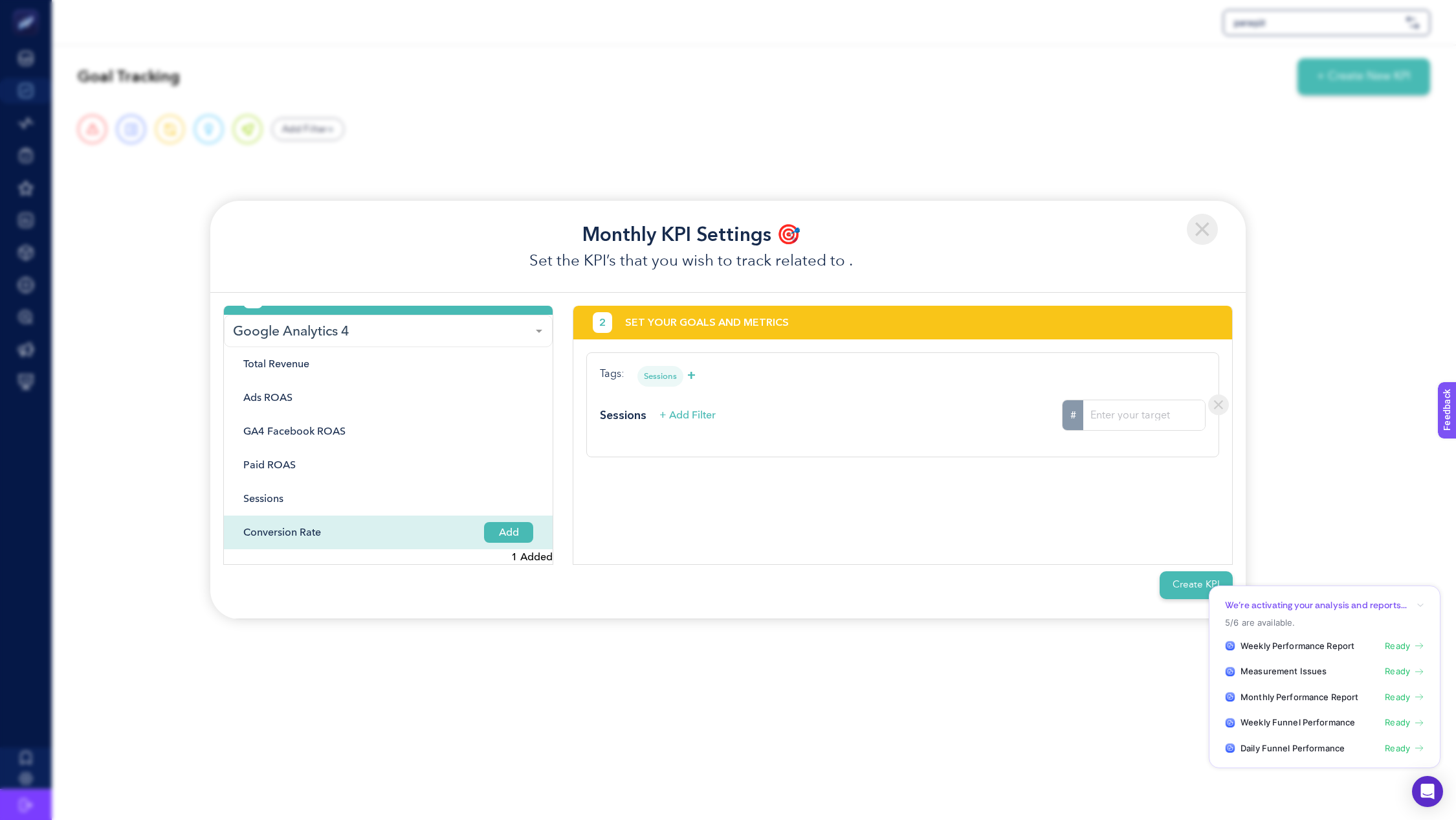
click at [497, 530] on span "Add" at bounding box center [508, 532] width 49 height 20
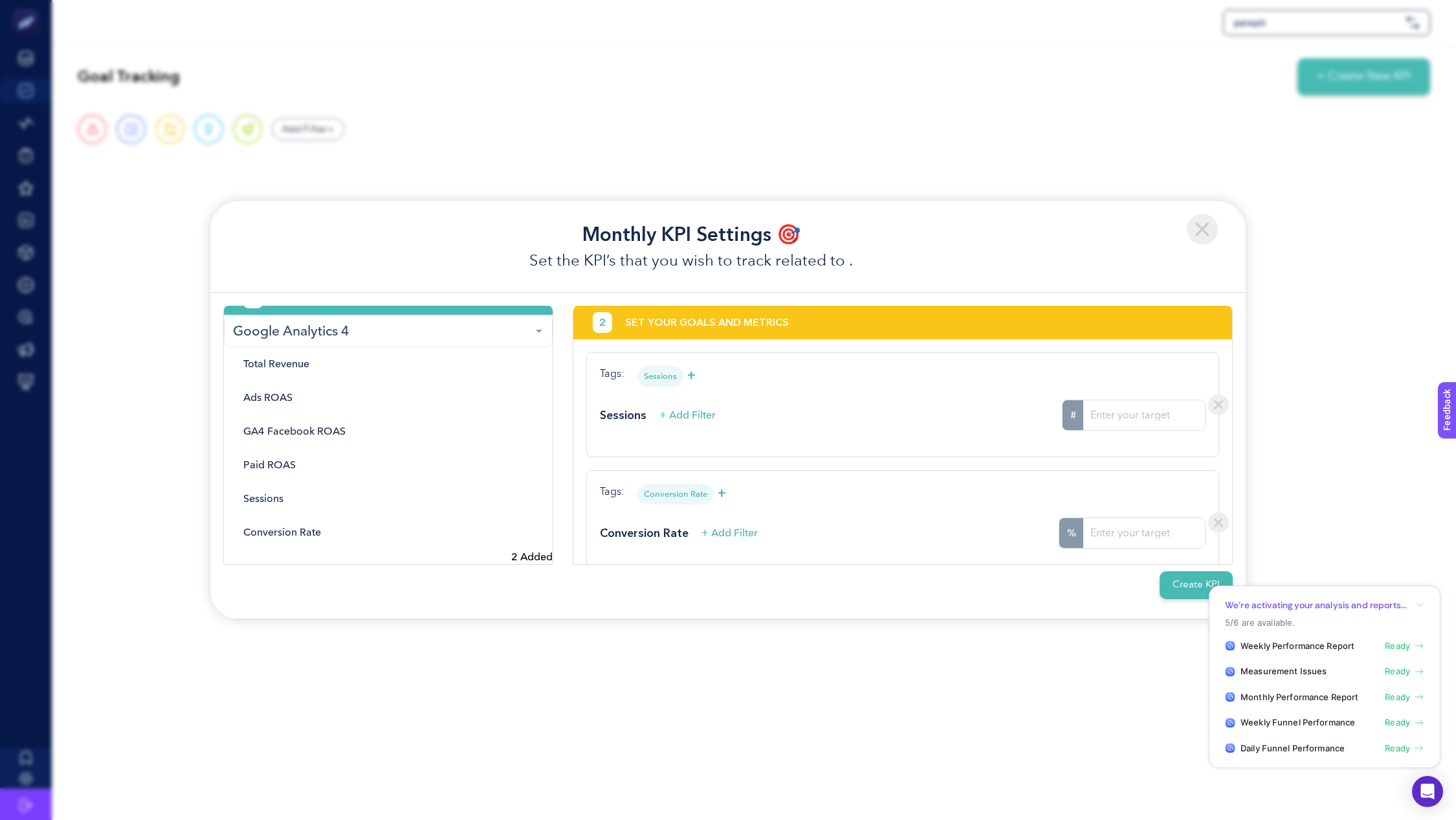
click at [1149, 420] on input "#" at bounding box center [1144, 415] width 122 height 31
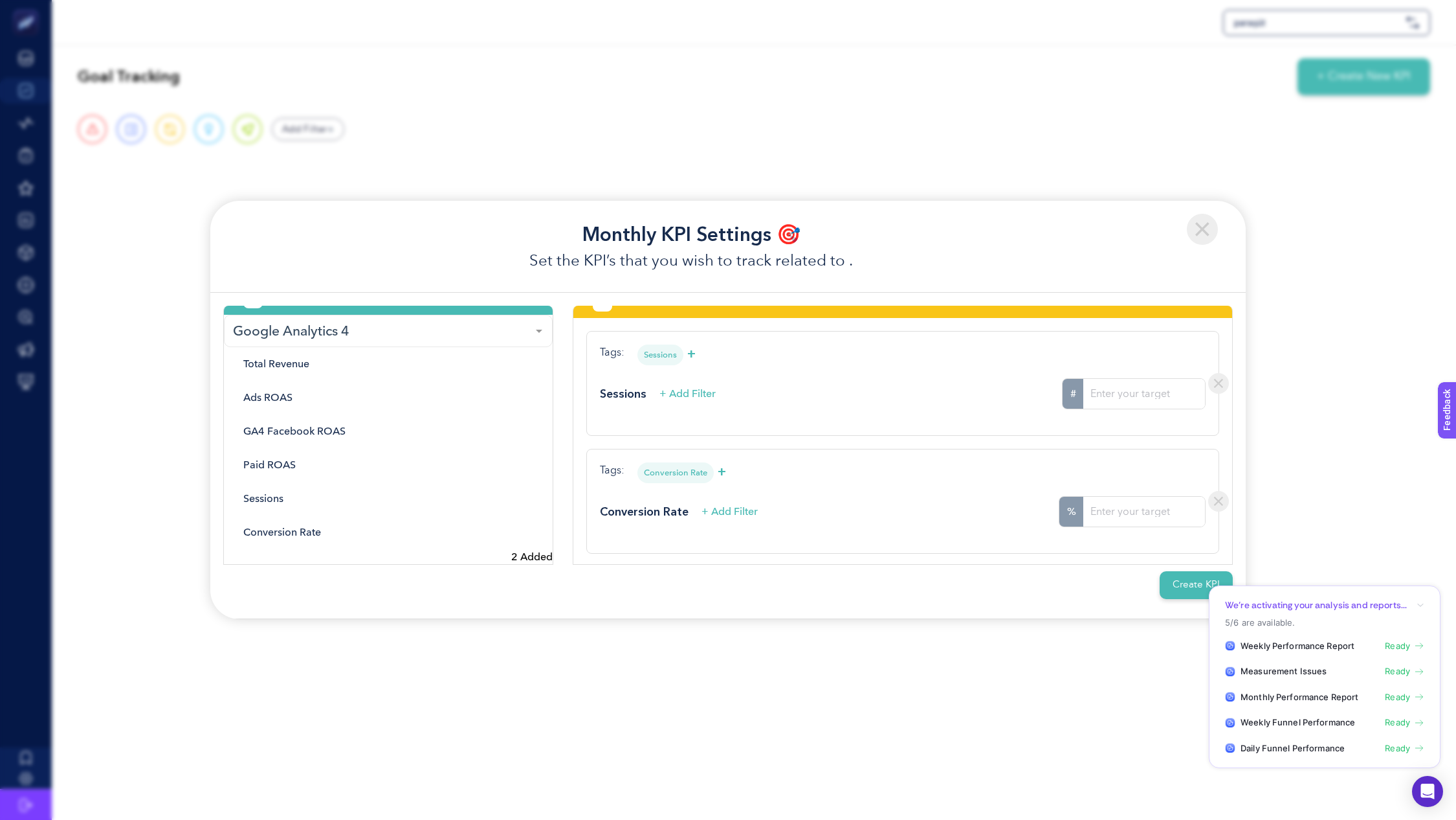
click at [737, 503] on div "Conversion Rate + Add Filter" at bounding box center [679, 512] width 158 height 17
click at [737, 505] on span "+ Add Filter" at bounding box center [730, 512] width 56 height 16
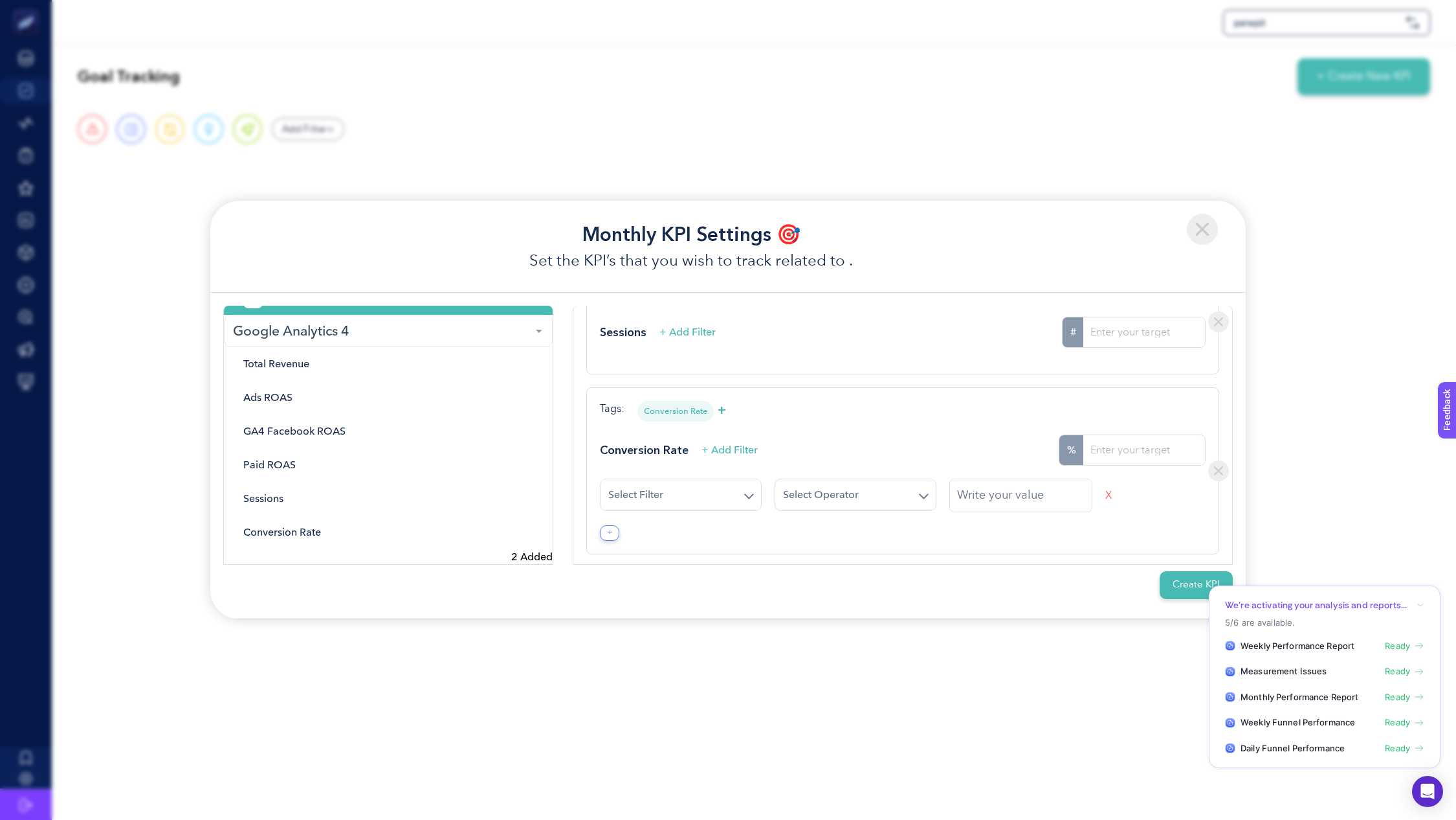
click at [737, 490] on input "Search for option" at bounding box center [674, 494] width 131 height 12
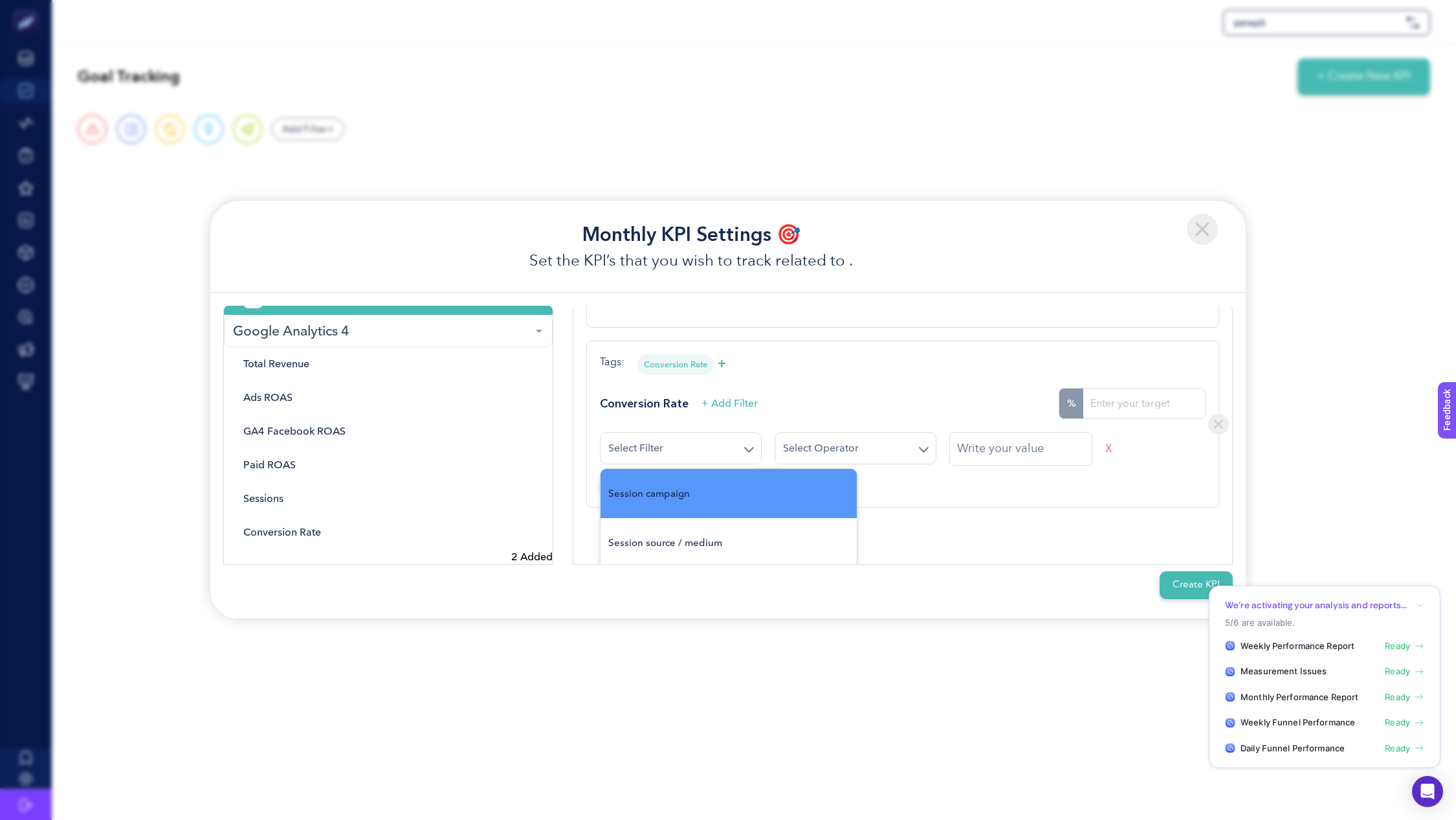
click at [905, 532] on div "2 SET YOUR GOALS AND METRICS Tags: Sessions + Sessions + Add Filter # Tags: Con…" at bounding box center [903, 435] width 661 height 259
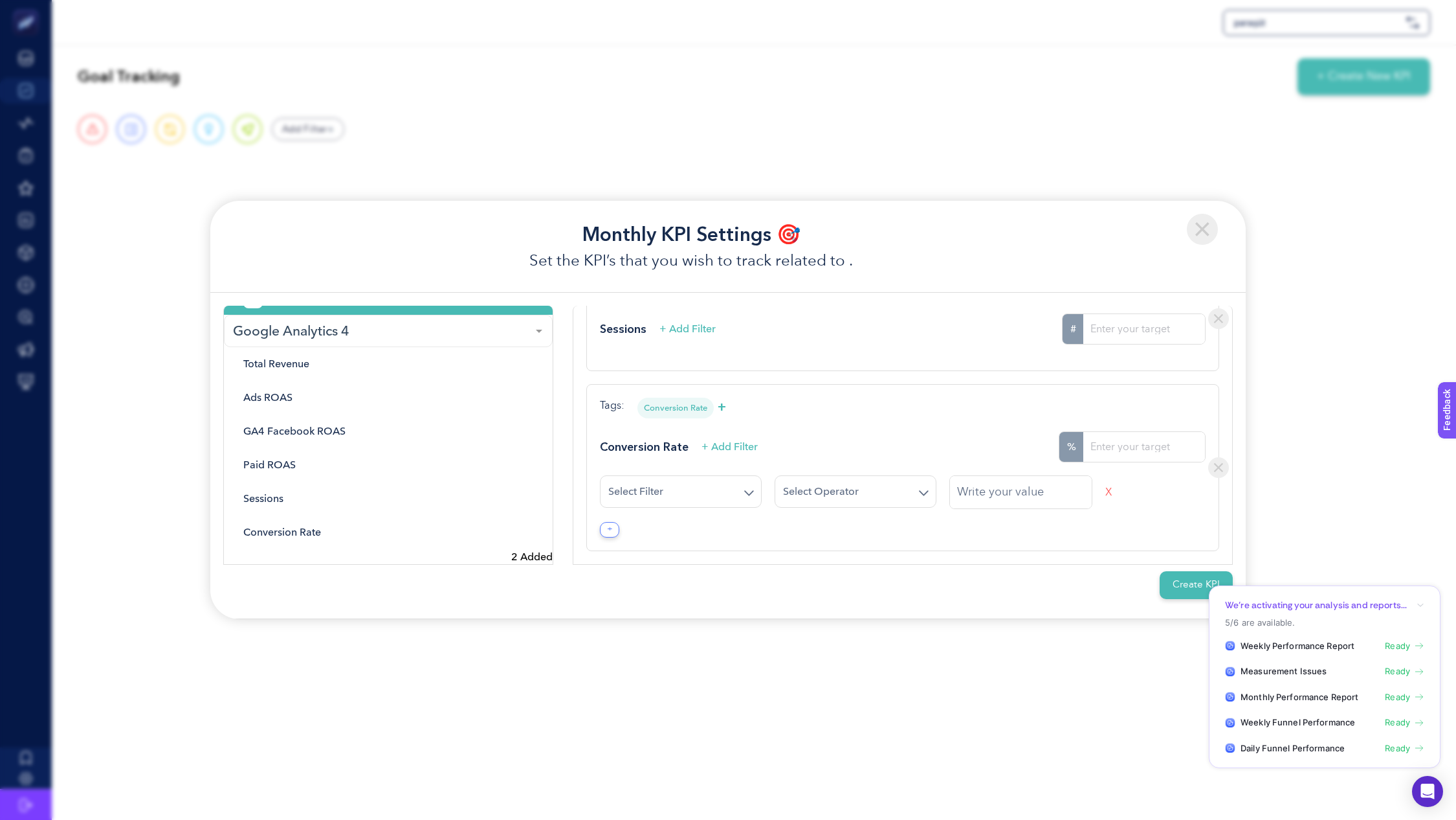
scroll to position [83, 0]
click at [897, 490] on input "Search for option" at bounding box center [848, 494] width 131 height 12
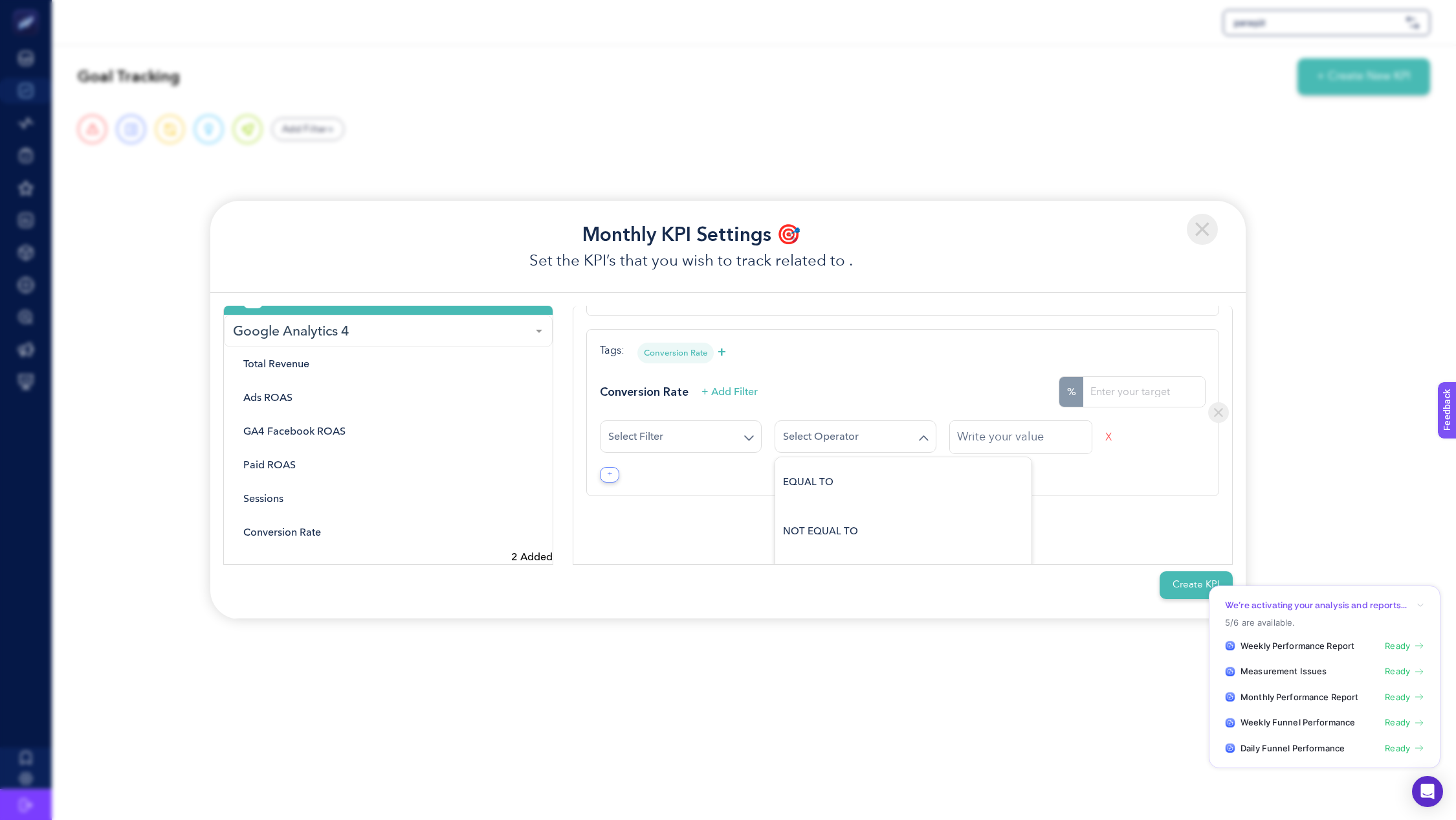
scroll to position [192, 0]
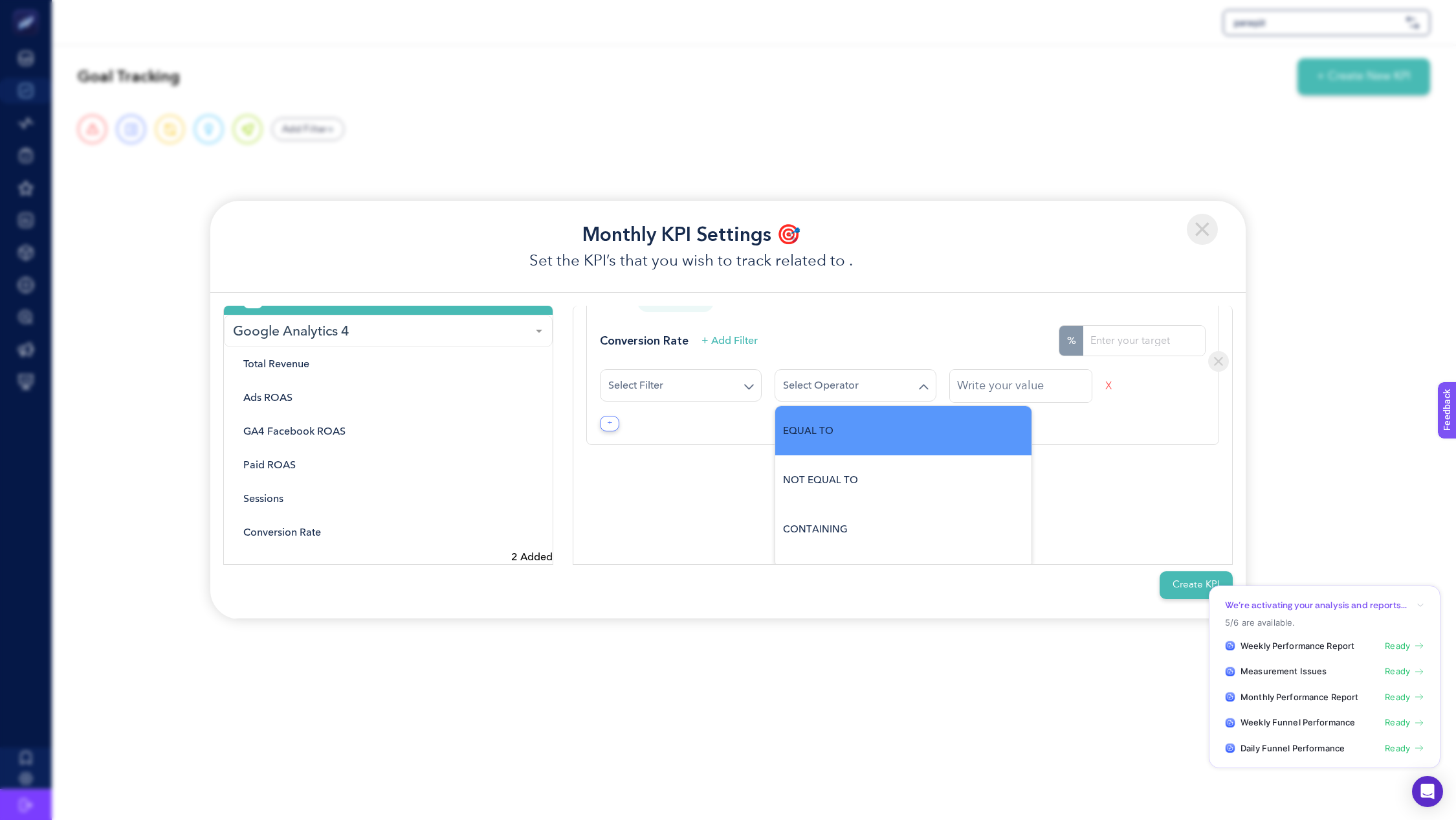
click at [1054, 387] on input "text" at bounding box center [1021, 385] width 142 height 32
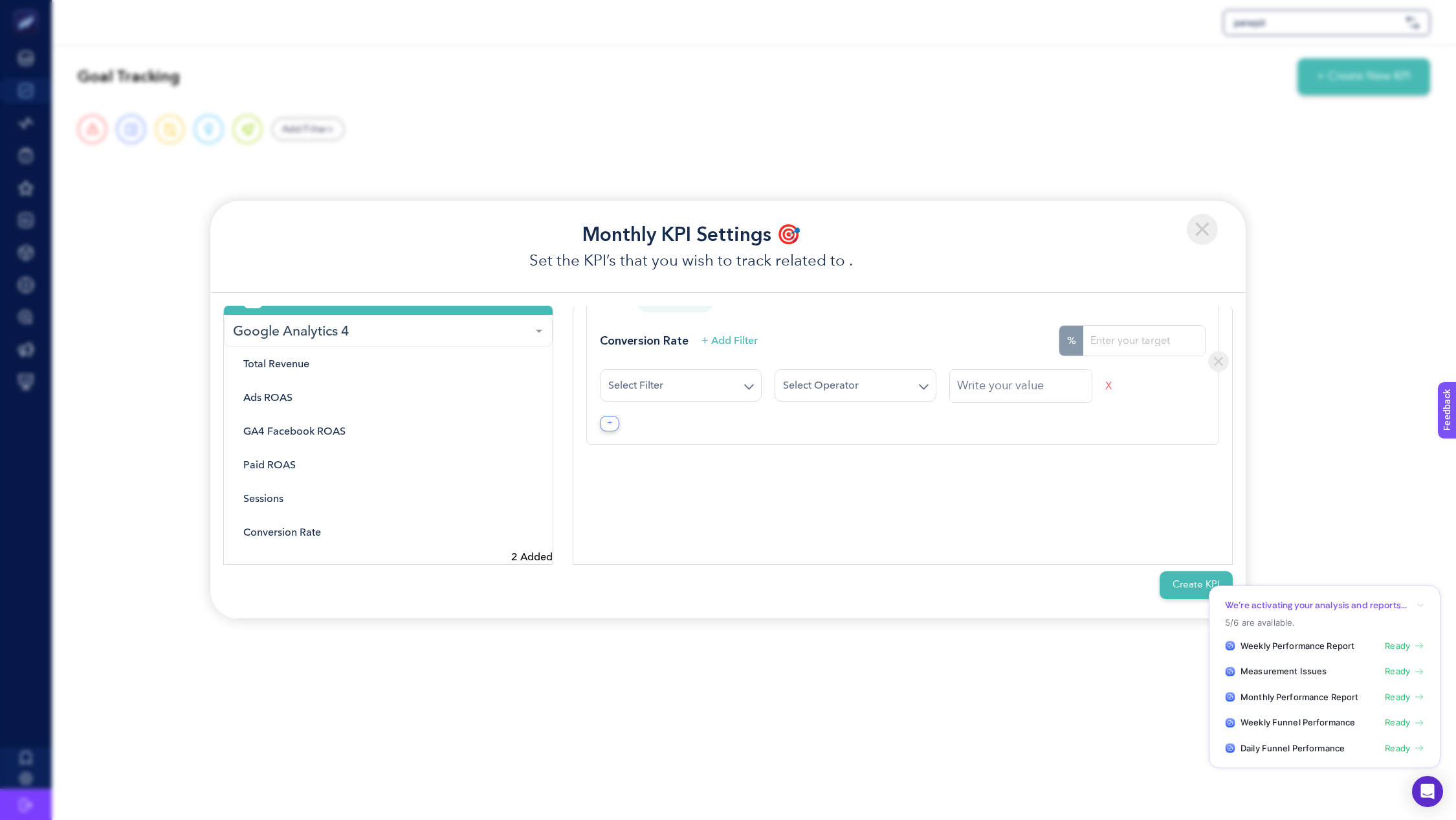
scroll to position [83, 0]
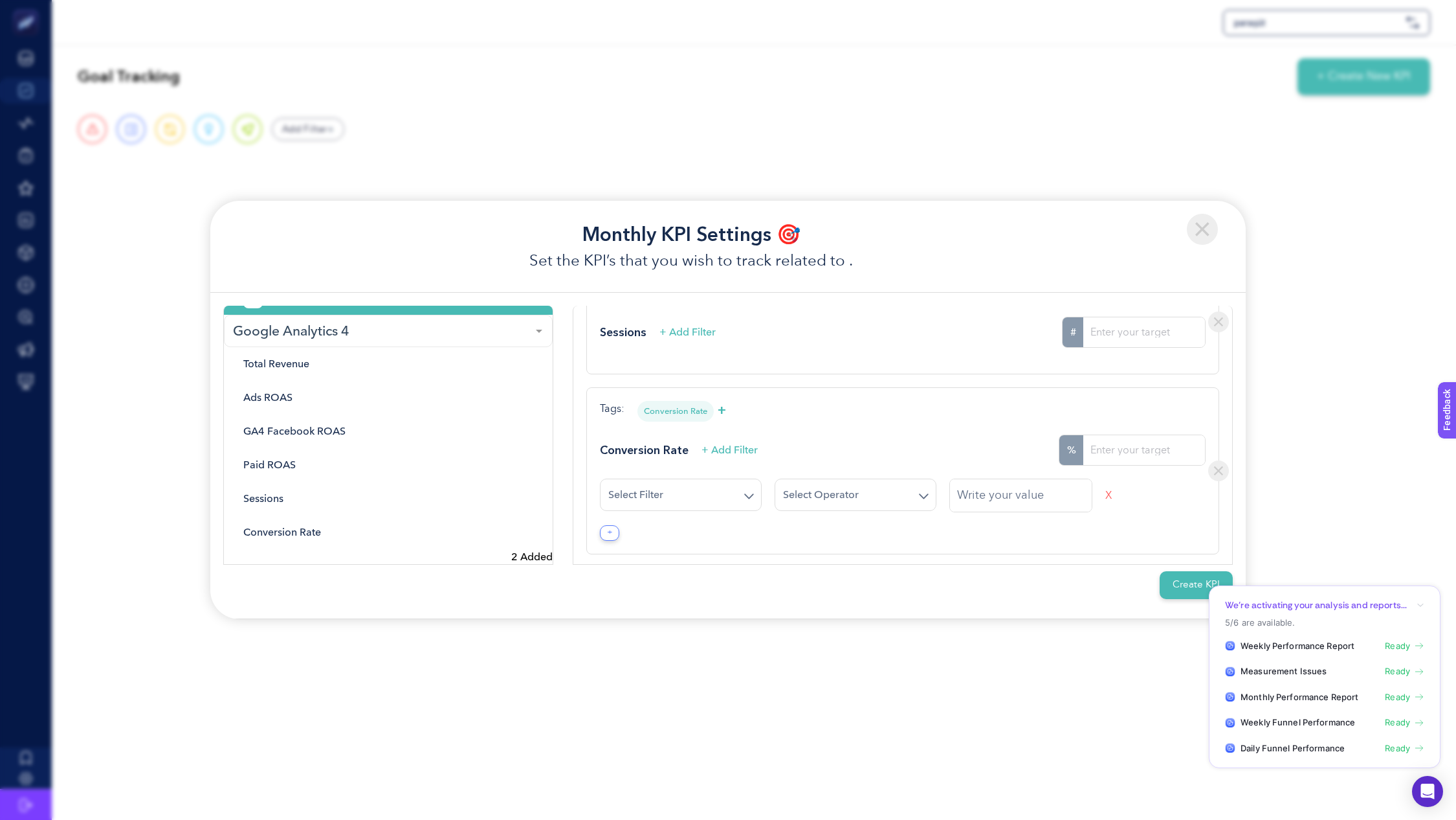
click at [1208, 467] on img at bounding box center [1218, 471] width 20 height 20
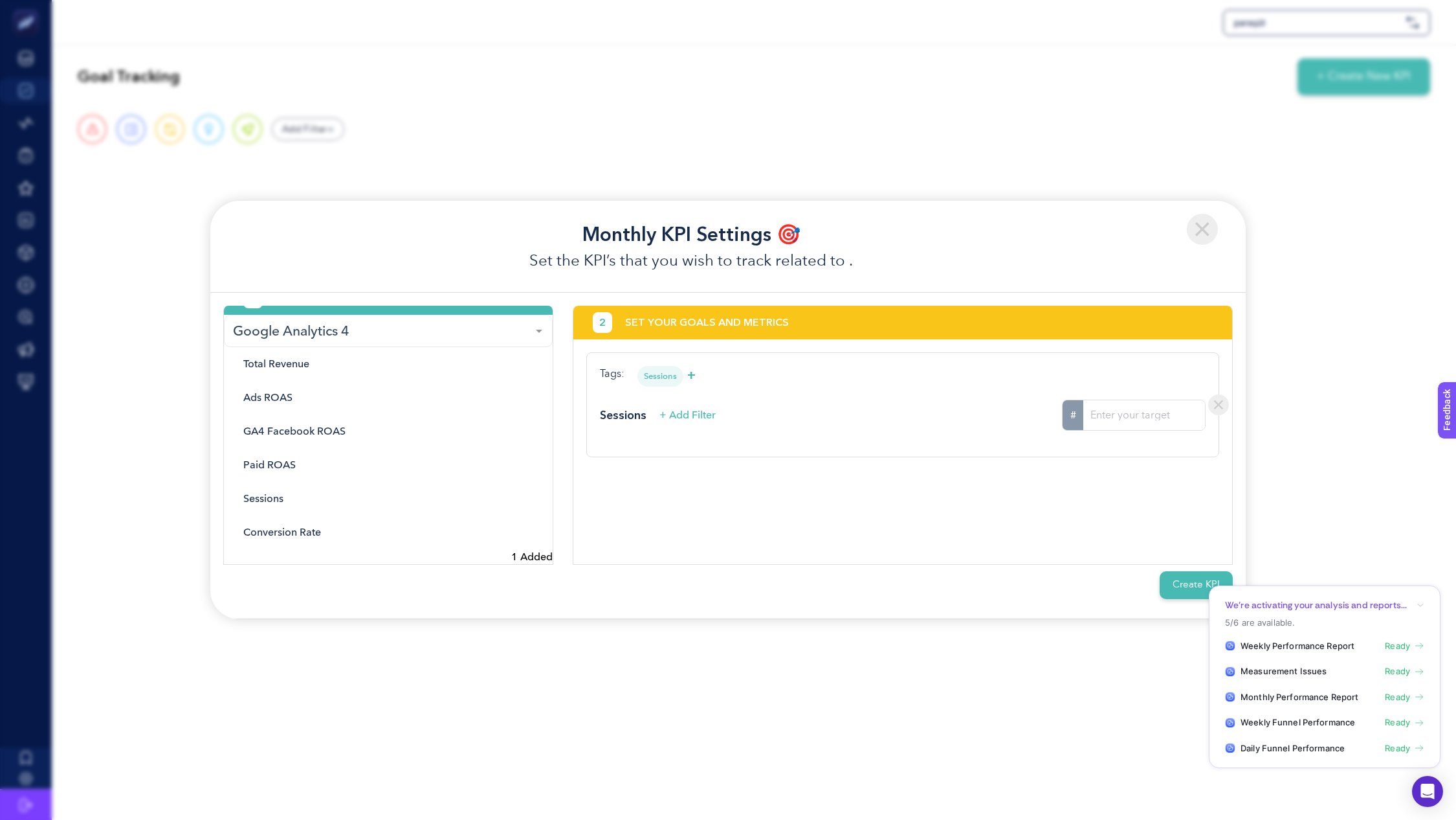
scroll to position [0, 0]
click at [1216, 400] on img at bounding box center [1218, 404] width 20 height 20
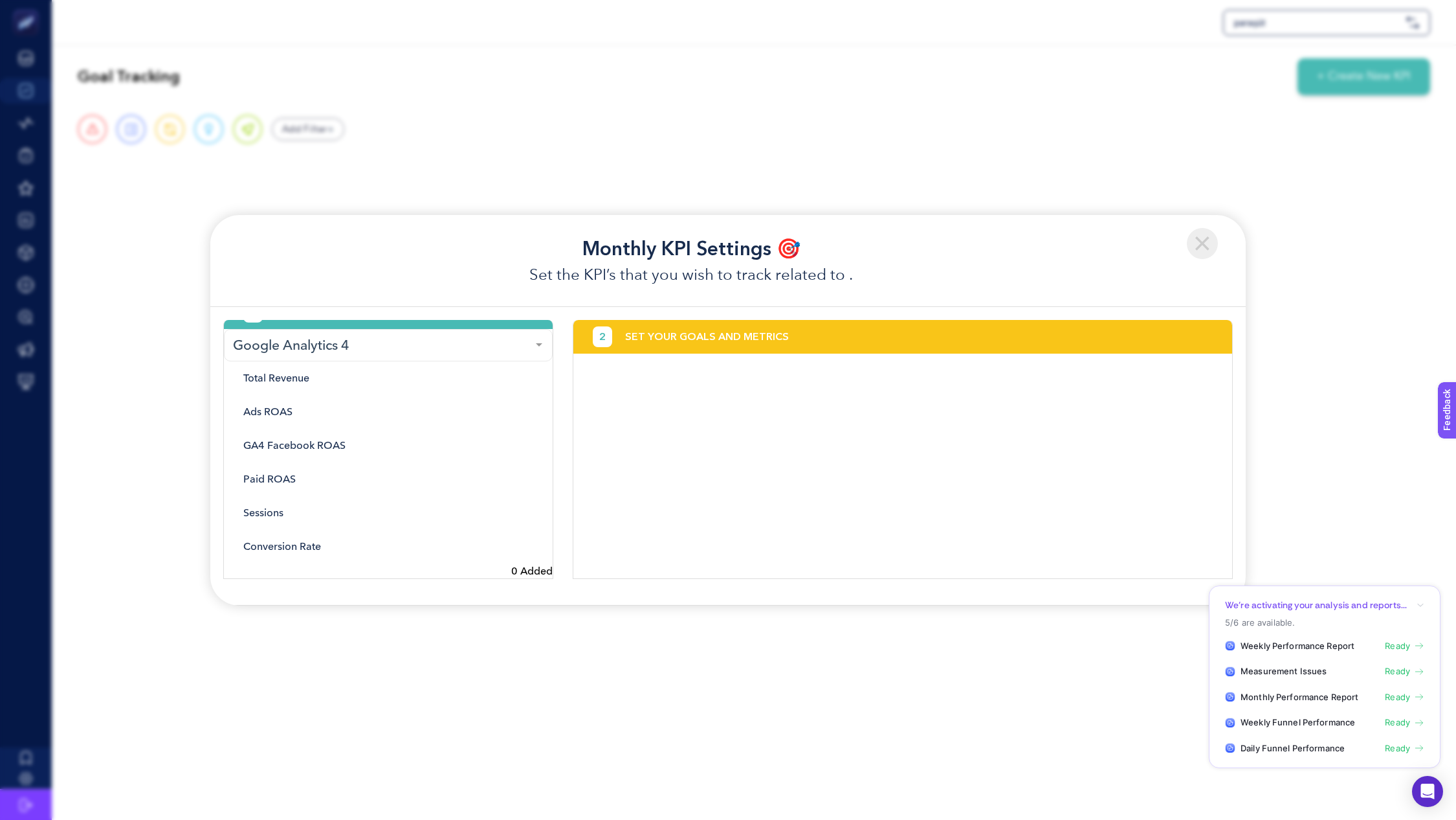
click at [1210, 245] on img at bounding box center [1203, 243] width 31 height 31
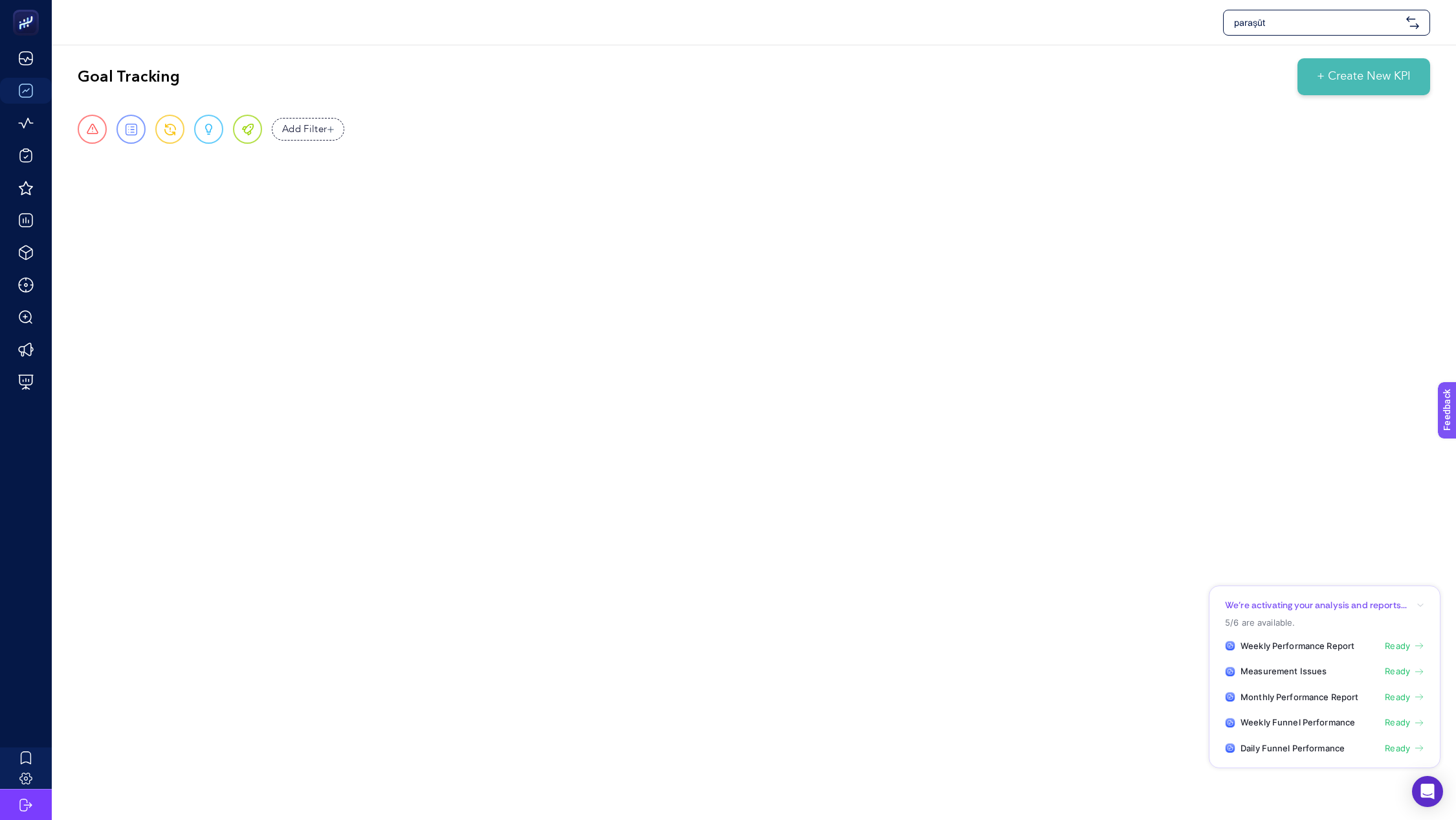
click at [288, 225] on div "paraşüt Goal Tracking + Create New KPI Urgent Report Warning Opportunity Perfec…" at bounding box center [728, 410] width 1456 height 820
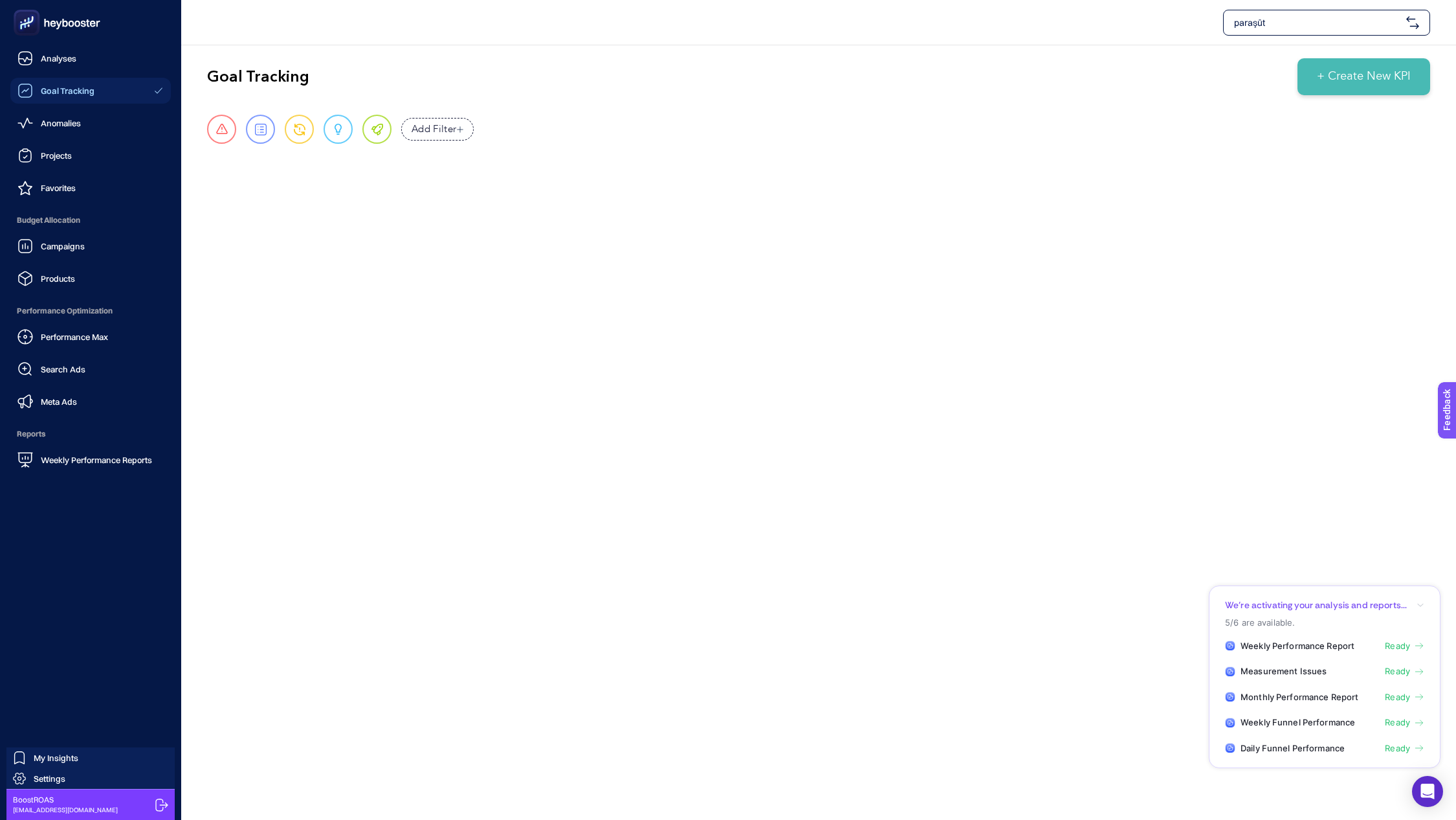
click at [28, 100] on link "Goal Tracking" at bounding box center [90, 90] width 161 height 26
click at [38, 123] on div "Anomalies" at bounding box center [49, 123] width 64 height 16
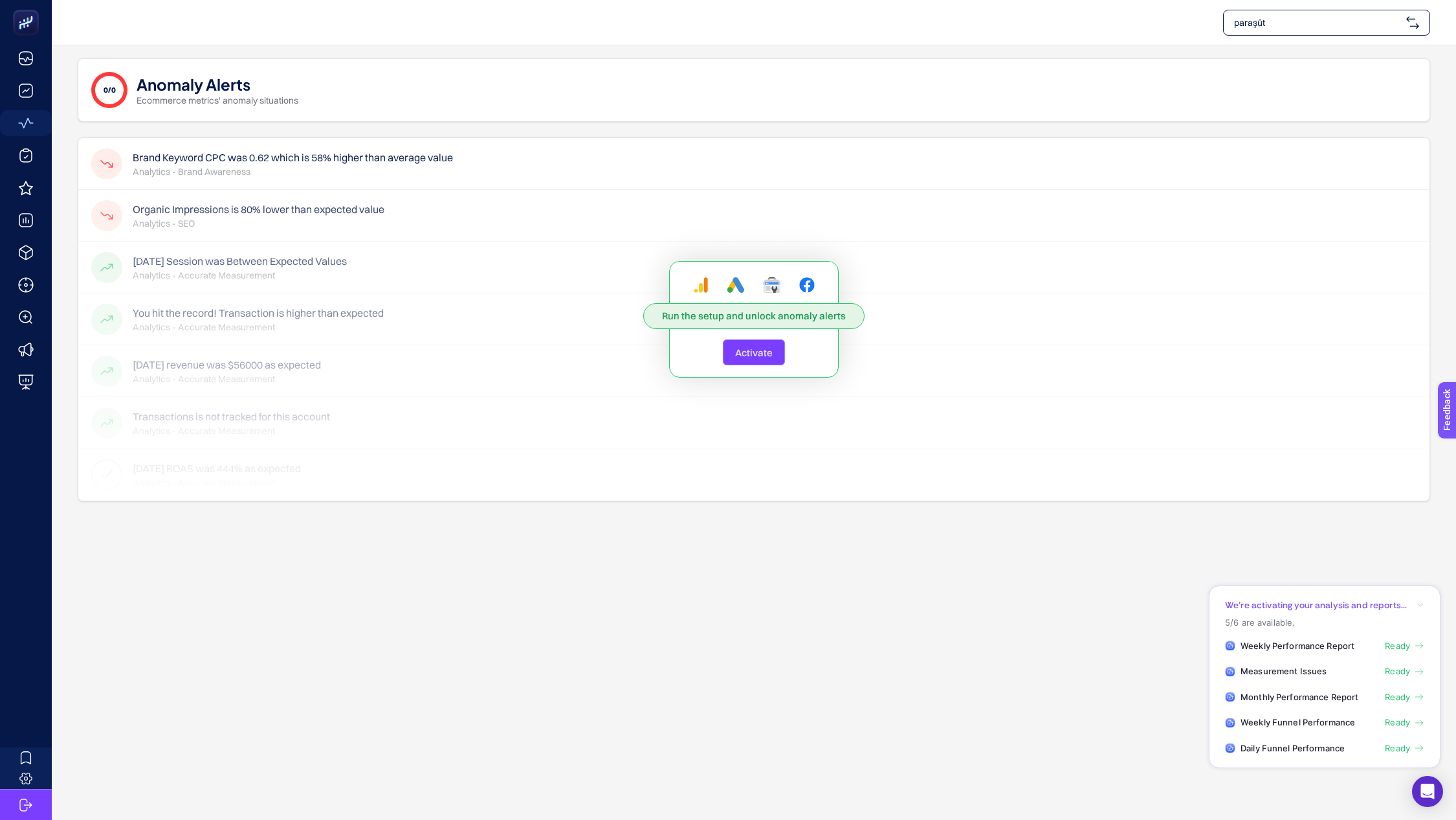
click at [740, 355] on span "Activate" at bounding box center [754, 352] width 38 height 13
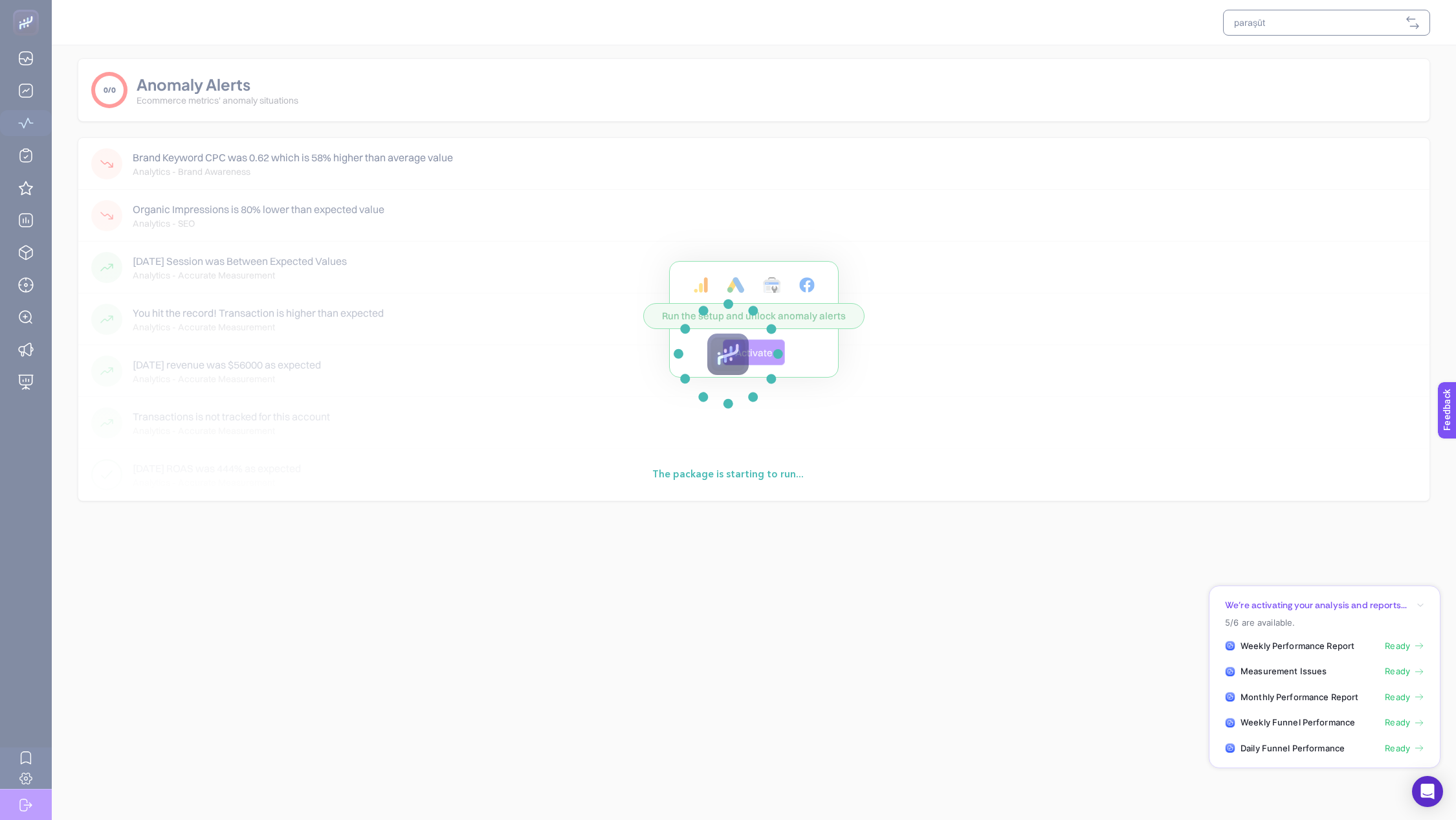
click at [25, 62] on section "The package is starting to run..." at bounding box center [728, 410] width 1456 height 820
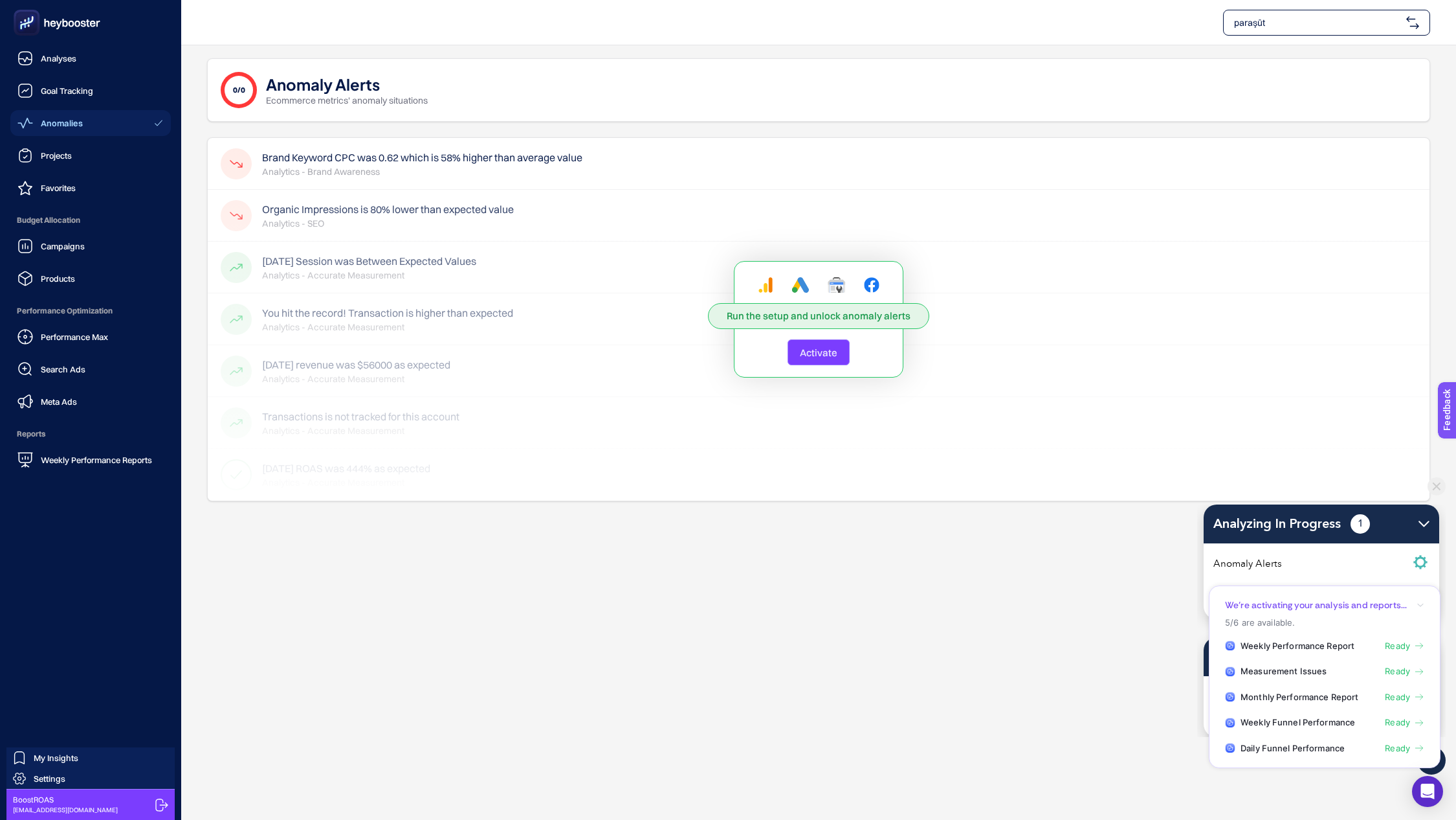
click at [25, 62] on icon at bounding box center [25, 58] width 16 height 16
